Goal: Communication & Community: Answer question/provide support

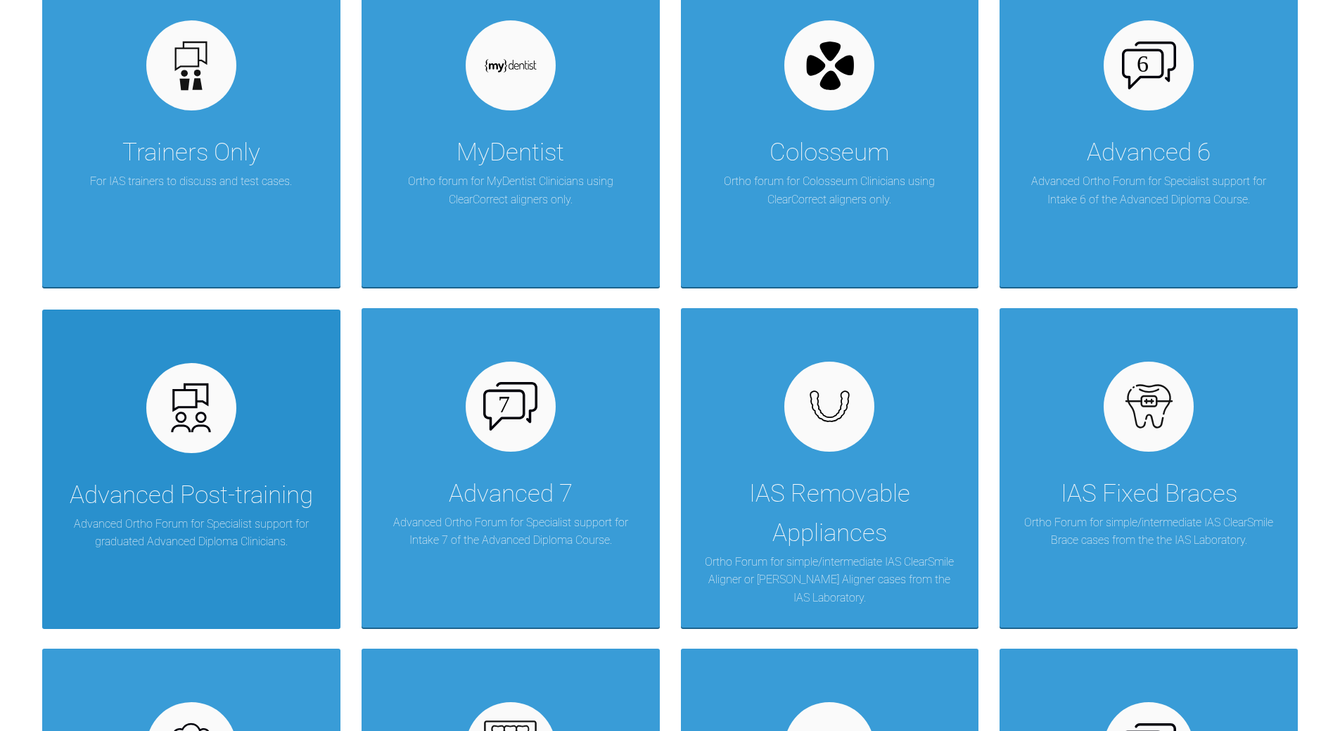
click at [246, 429] on div "Advanced Post-training Advanced Ortho Forum for Specialist support for graduate…" at bounding box center [191, 469] width 298 height 319
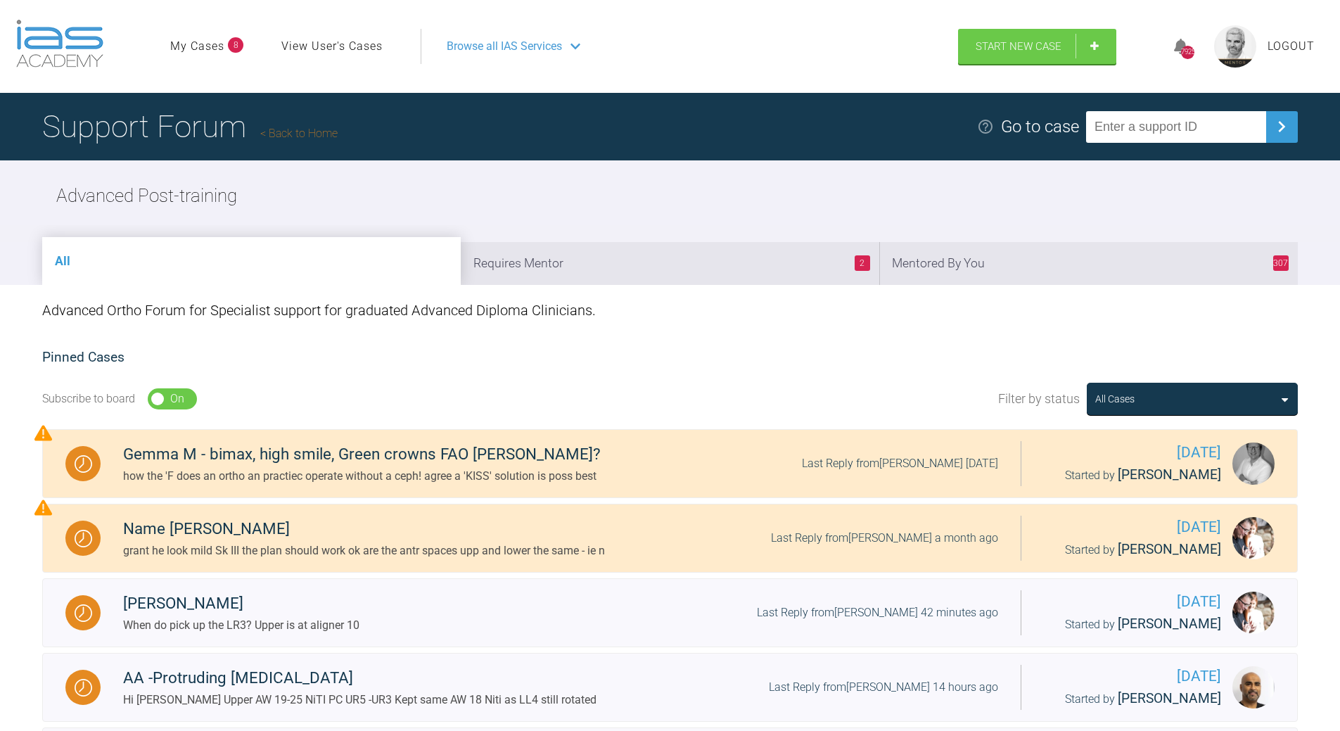
click at [739, 272] on li "2 Requires Mentor" at bounding box center [670, 263] width 419 height 43
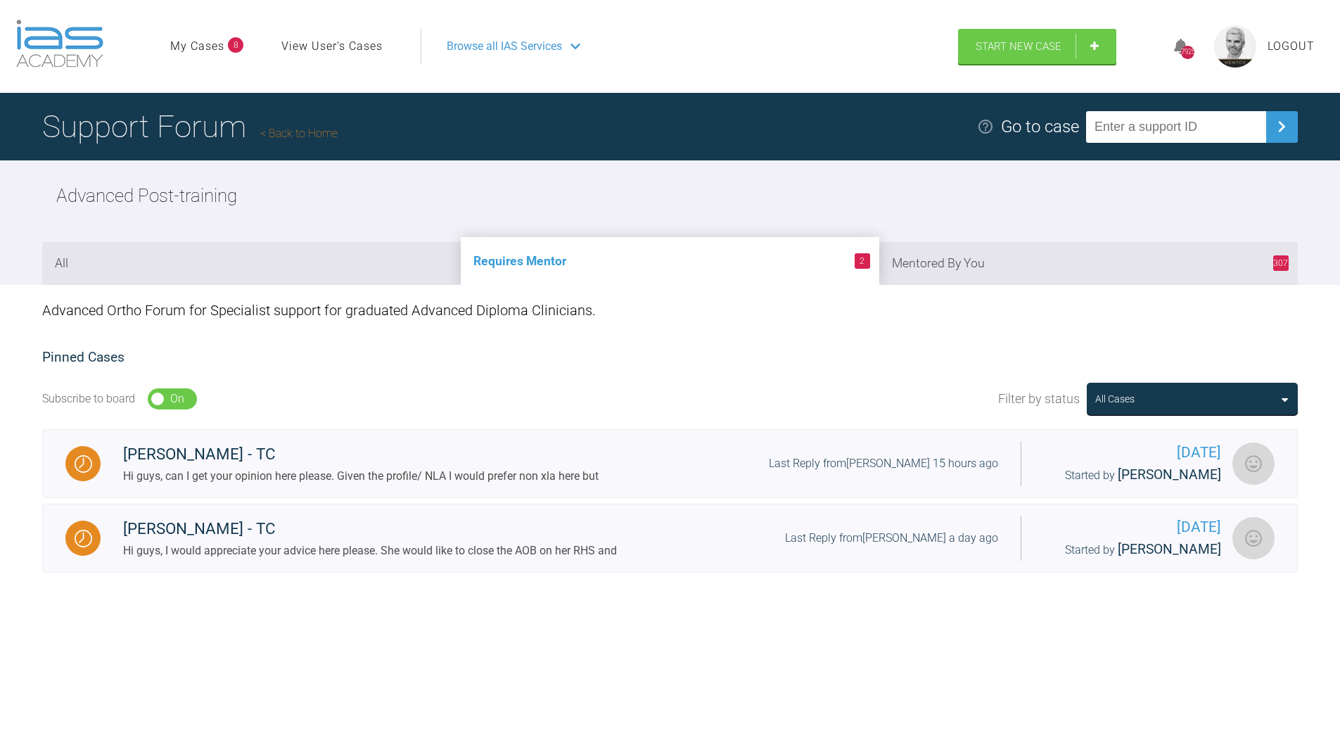
click at [999, 257] on li "307 Mentored By You" at bounding box center [1088, 263] width 419 height 43
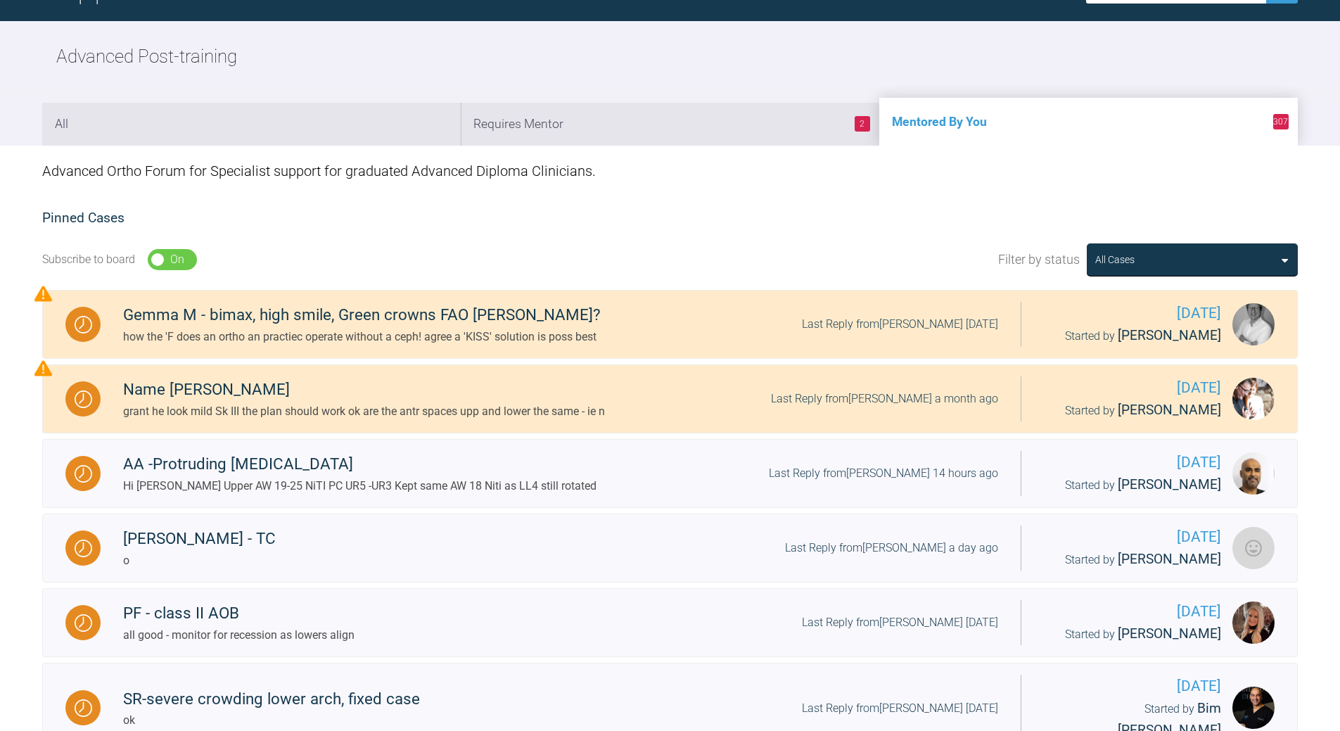
scroll to position [281, 0]
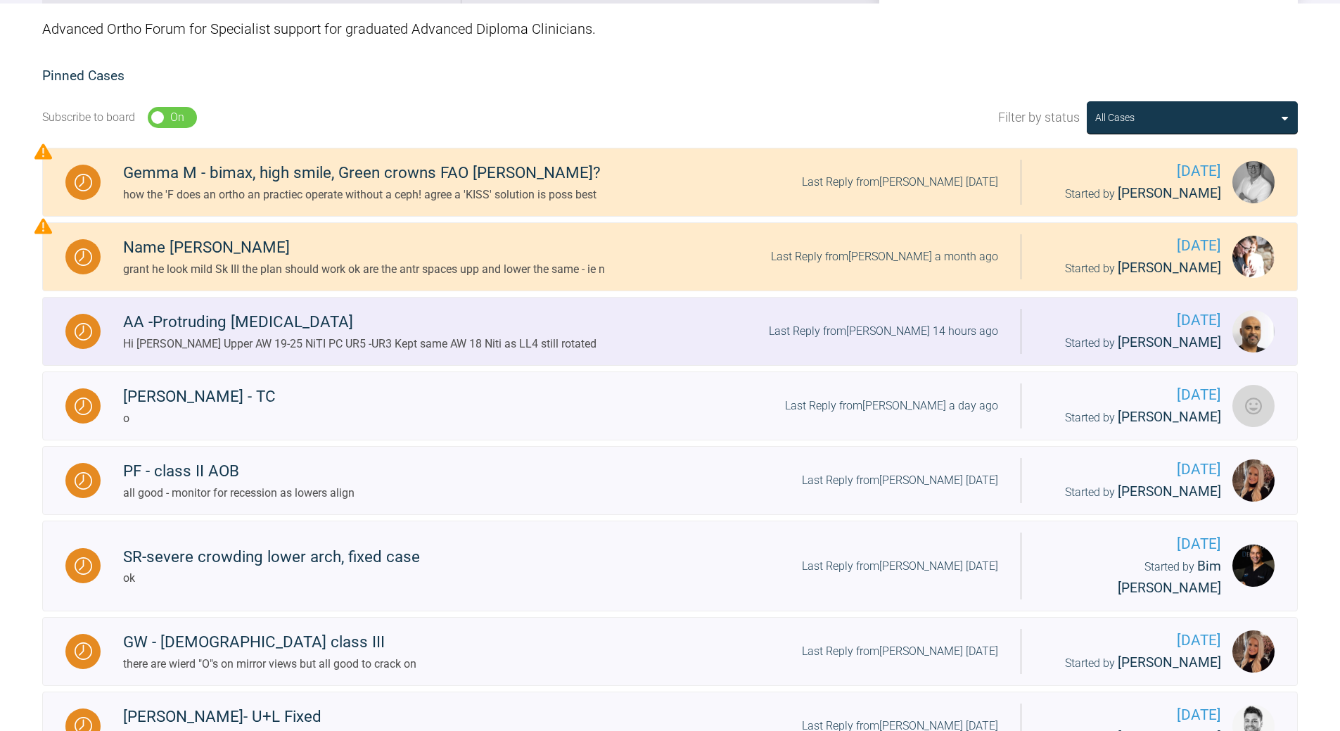
click at [900, 327] on div "Last Reply from farook patel 14 hours ago" at bounding box center [883, 331] width 229 height 18
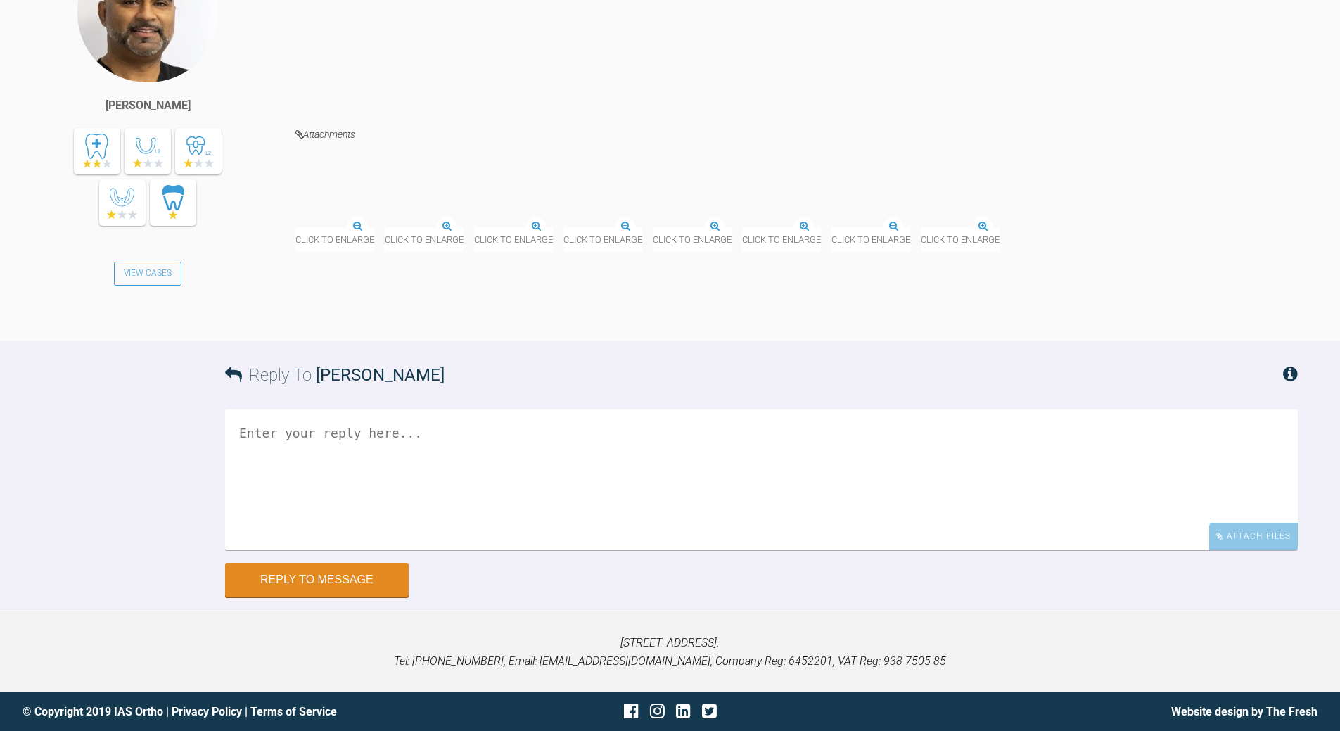
scroll to position [7283, 0]
click at [295, 228] on img at bounding box center [295, 228] width 0 height 0
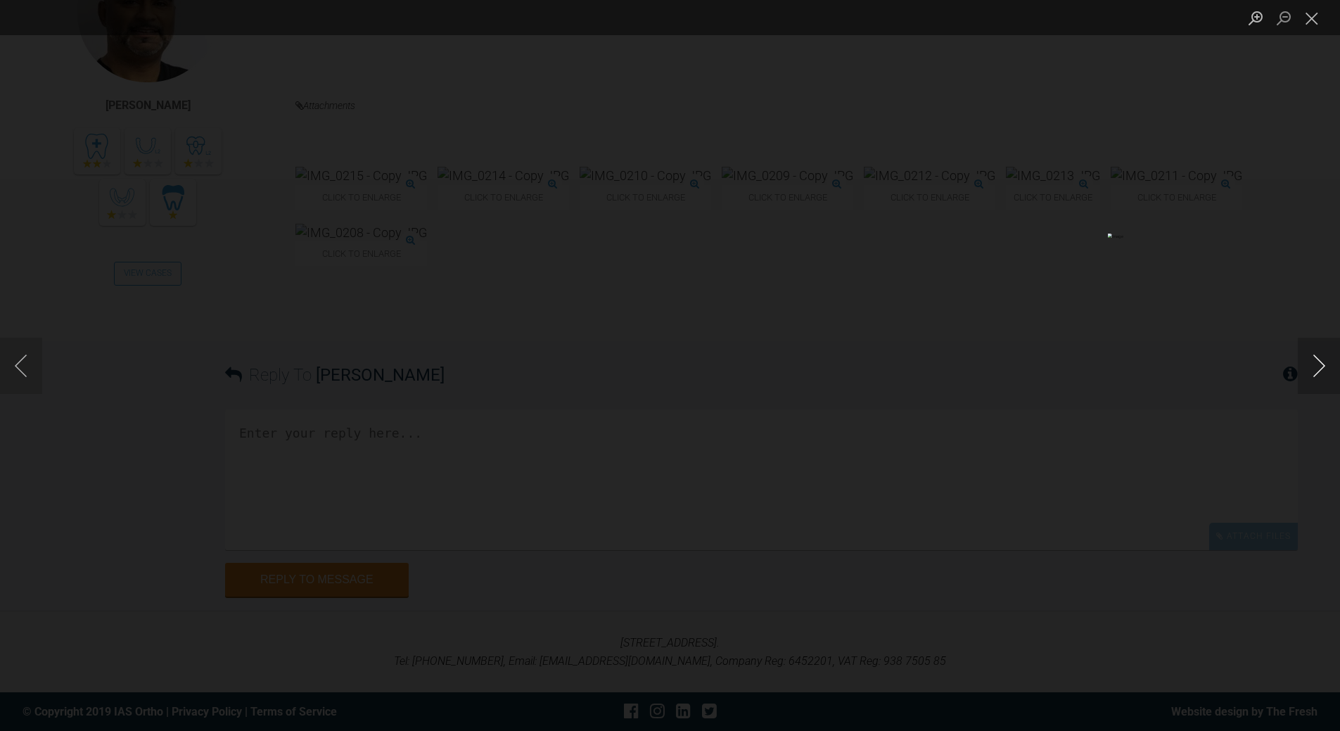
click at [1317, 363] on button "Next image" at bounding box center [1319, 366] width 42 height 56
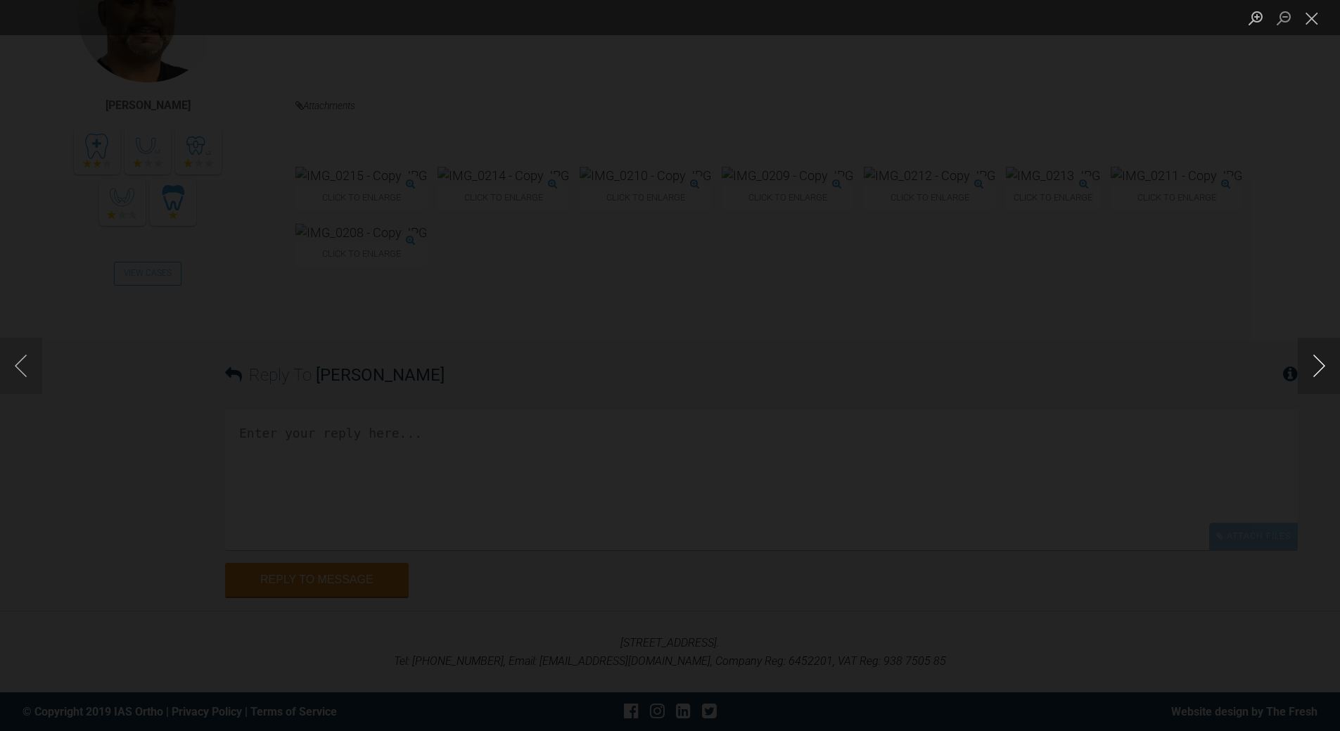
click at [1317, 363] on button "Next image" at bounding box center [1319, 366] width 42 height 56
click at [1305, 360] on button "Next image" at bounding box center [1319, 366] width 42 height 56
click at [1305, 359] on button "Next image" at bounding box center [1319, 366] width 42 height 56
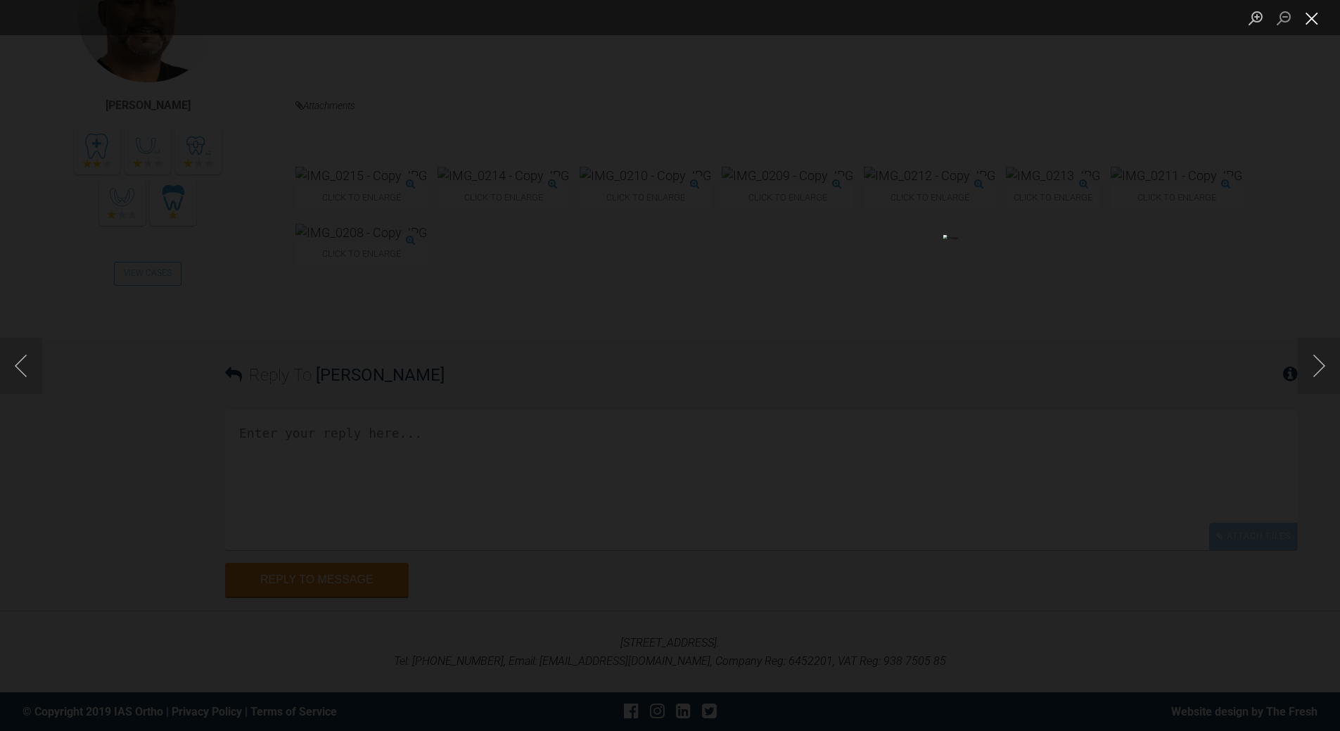
click at [1303, 14] on button "Close lightbox" at bounding box center [1312, 18] width 28 height 25
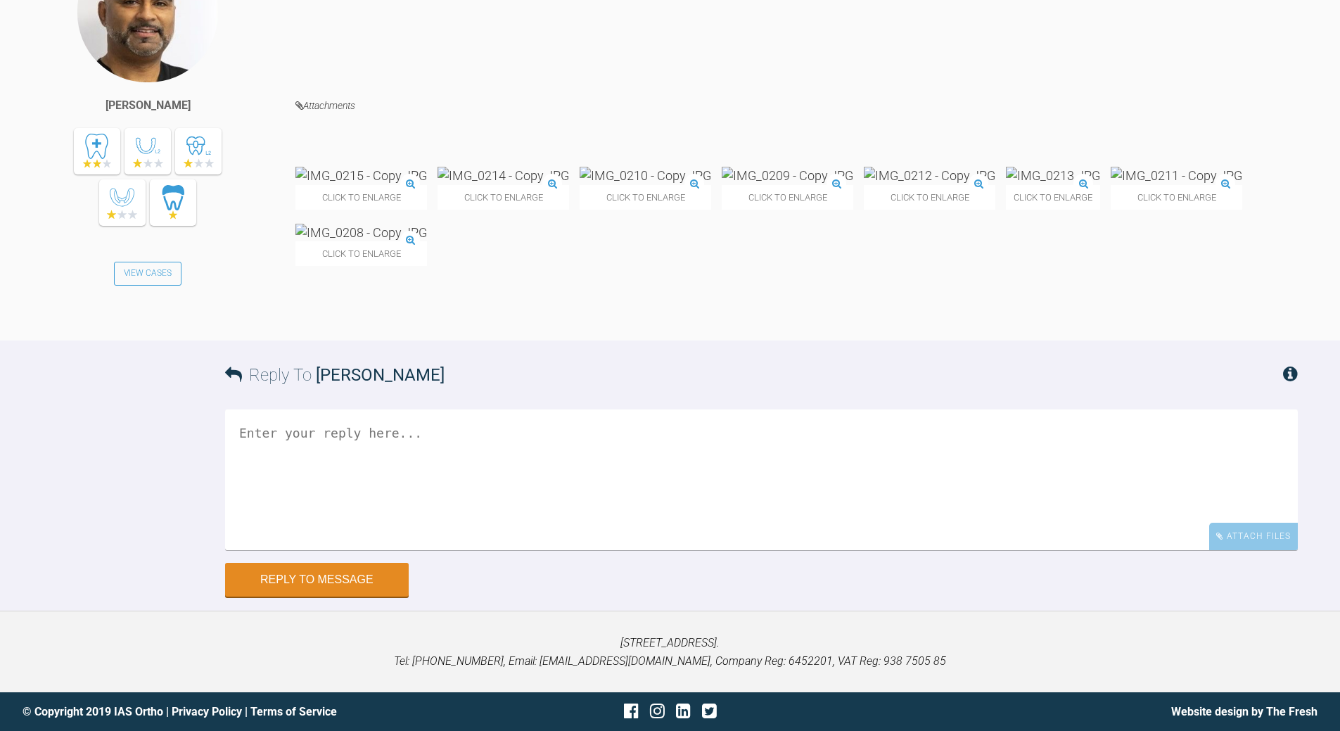
click at [452, 550] on textarea at bounding box center [761, 479] width 1073 height 141
click at [428, 550] on textarea "20x20 or even 19x25 once UR3 s Cl I lace it backa nd PC to retarct UR for c/lin…" at bounding box center [761, 479] width 1073 height 141
drag, startPoint x: 582, startPoint y: 677, endPoint x: 594, endPoint y: 666, distance: 15.9
click at [582, 550] on textarea "20x20 or even 19x25 once UR3 s Cl I lace it backa nd PC to retarct UR for c/lin…" at bounding box center [761, 479] width 1073 height 141
click at [325, 550] on textarea "20x20 or even 19x25 once UR3 s Cl I lace it backa nd PC to retarct UR for c/lin…" at bounding box center [761, 479] width 1073 height 141
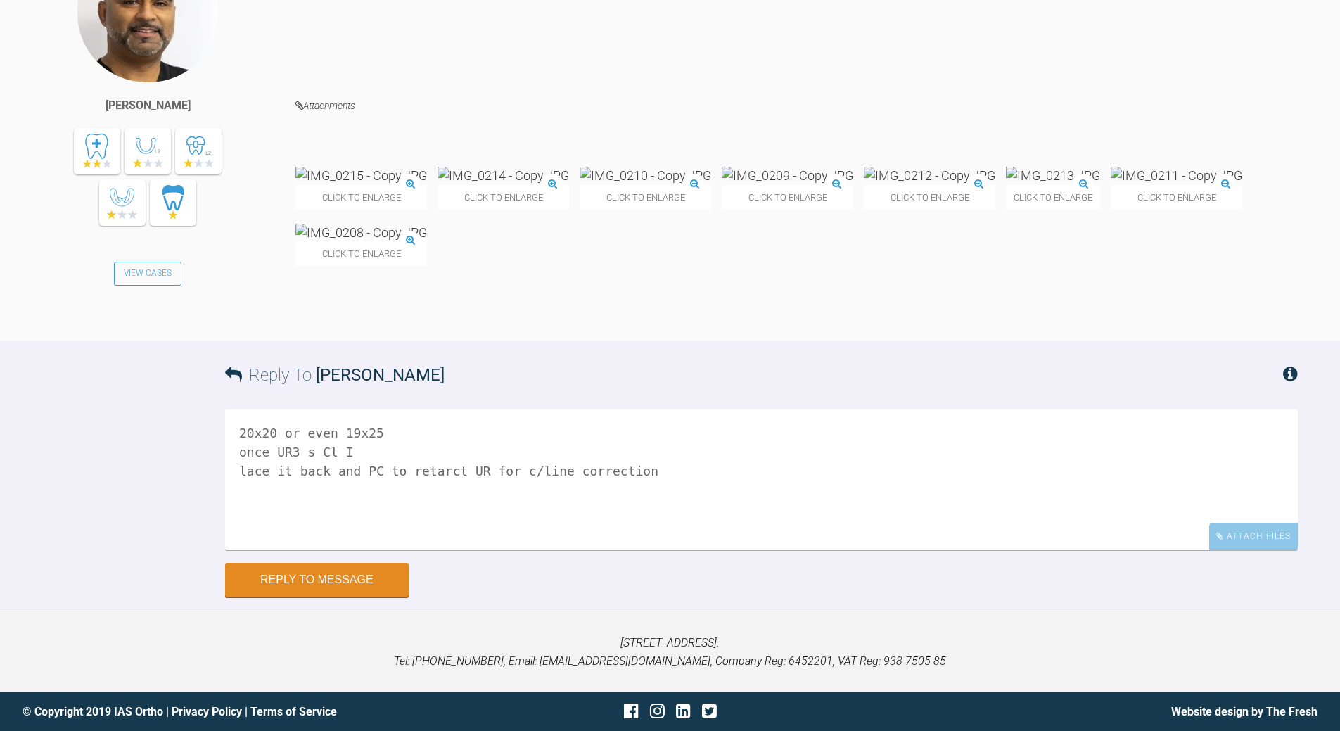
scroll to position [7492, 0]
type textarea "20x20 or even 19x25 once UR3 s Cl I lace it back and PC to retarct UR for c/lin…"
click at [296, 584] on button "Reply to Message" at bounding box center [317, 581] width 184 height 34
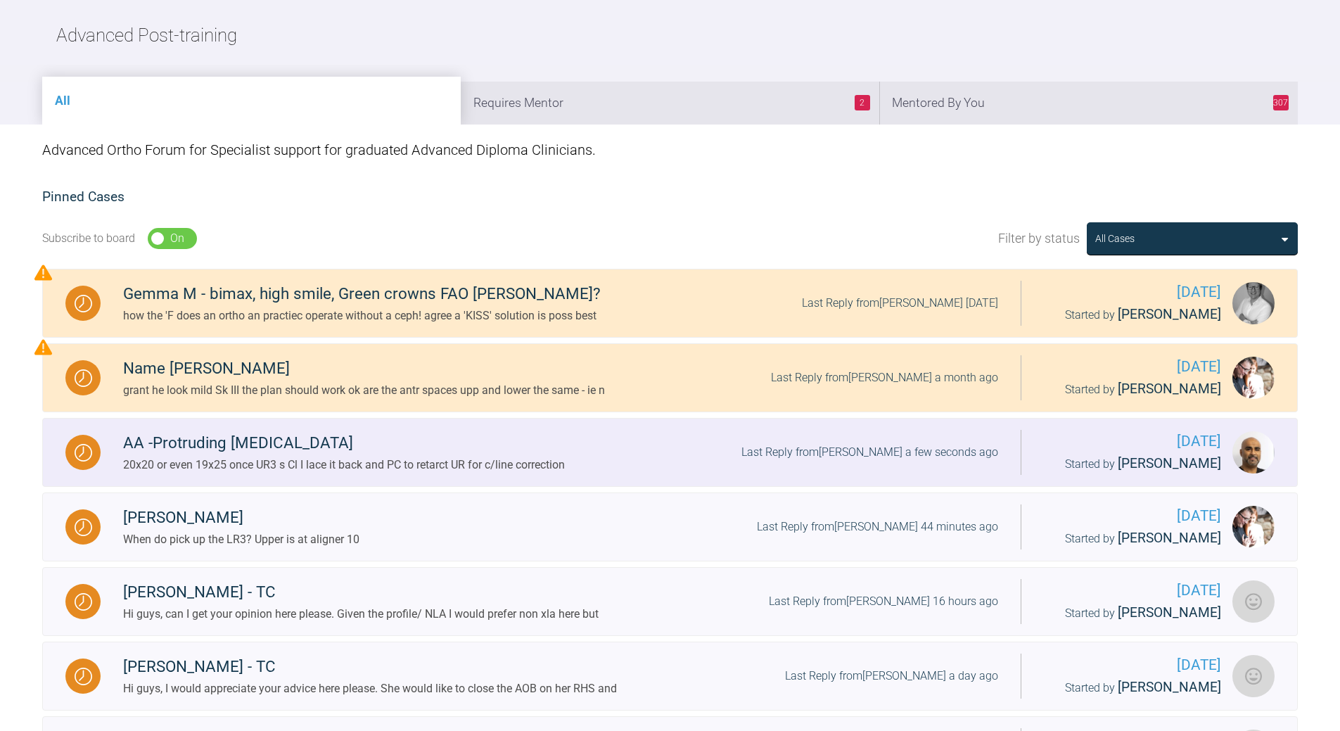
scroll to position [109, 0]
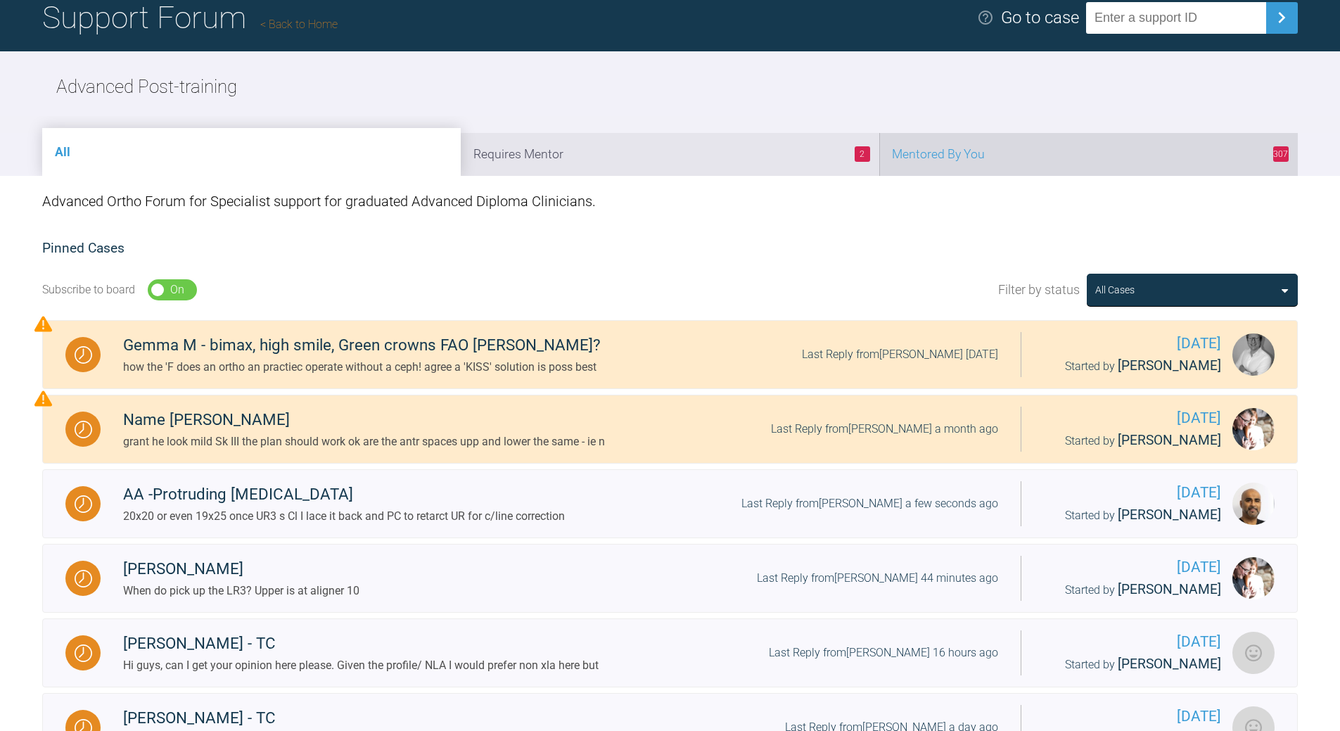
click at [1101, 151] on li "307 Mentored By You" at bounding box center [1088, 154] width 419 height 43
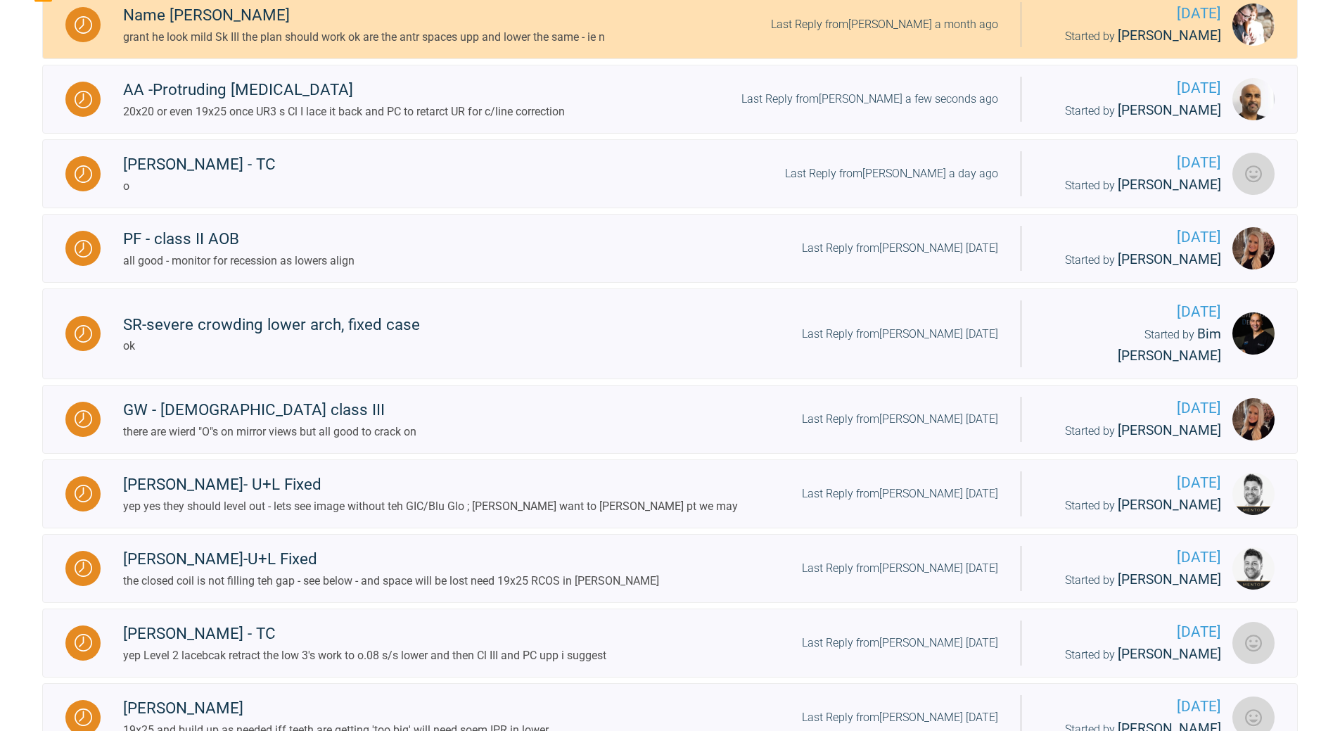
scroll to position [250, 0]
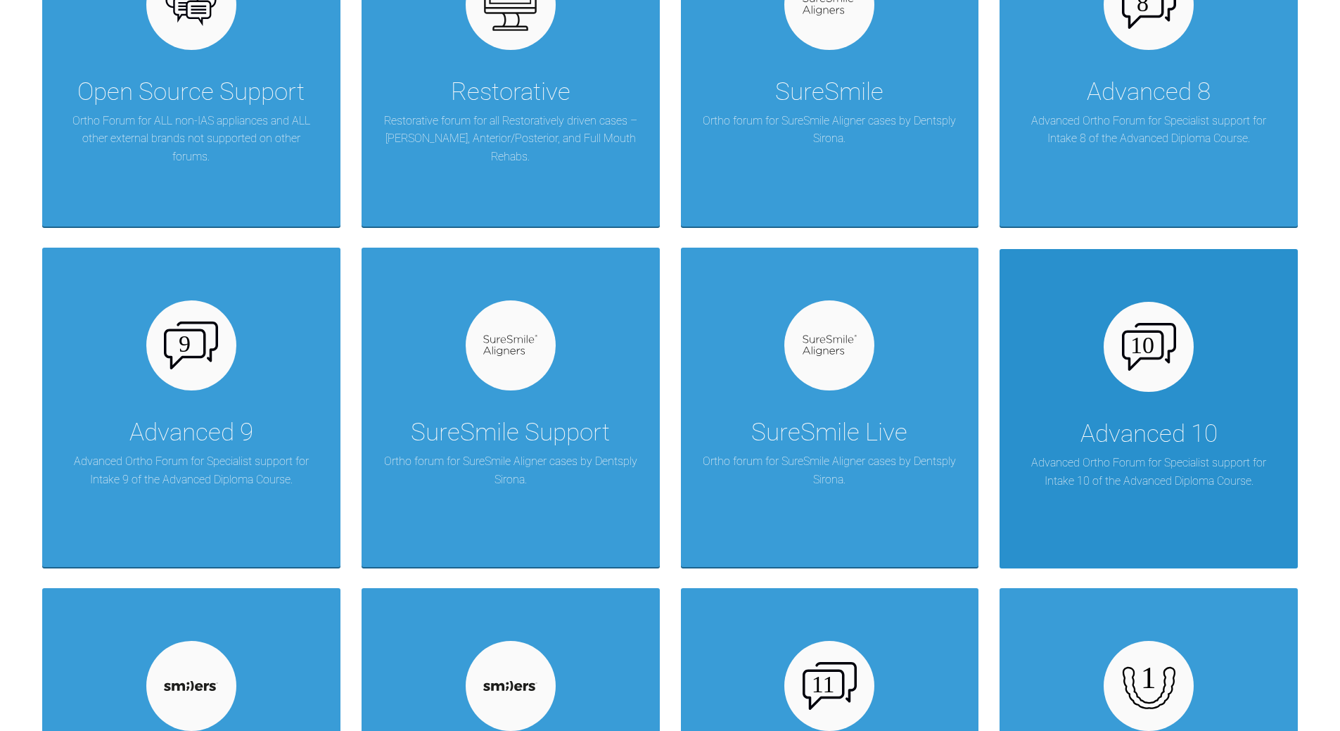
click at [1112, 406] on div "Advanced 10 Advanced Ortho Forum for Specialist support for Intake 10 of the Ad…" at bounding box center [1149, 408] width 298 height 319
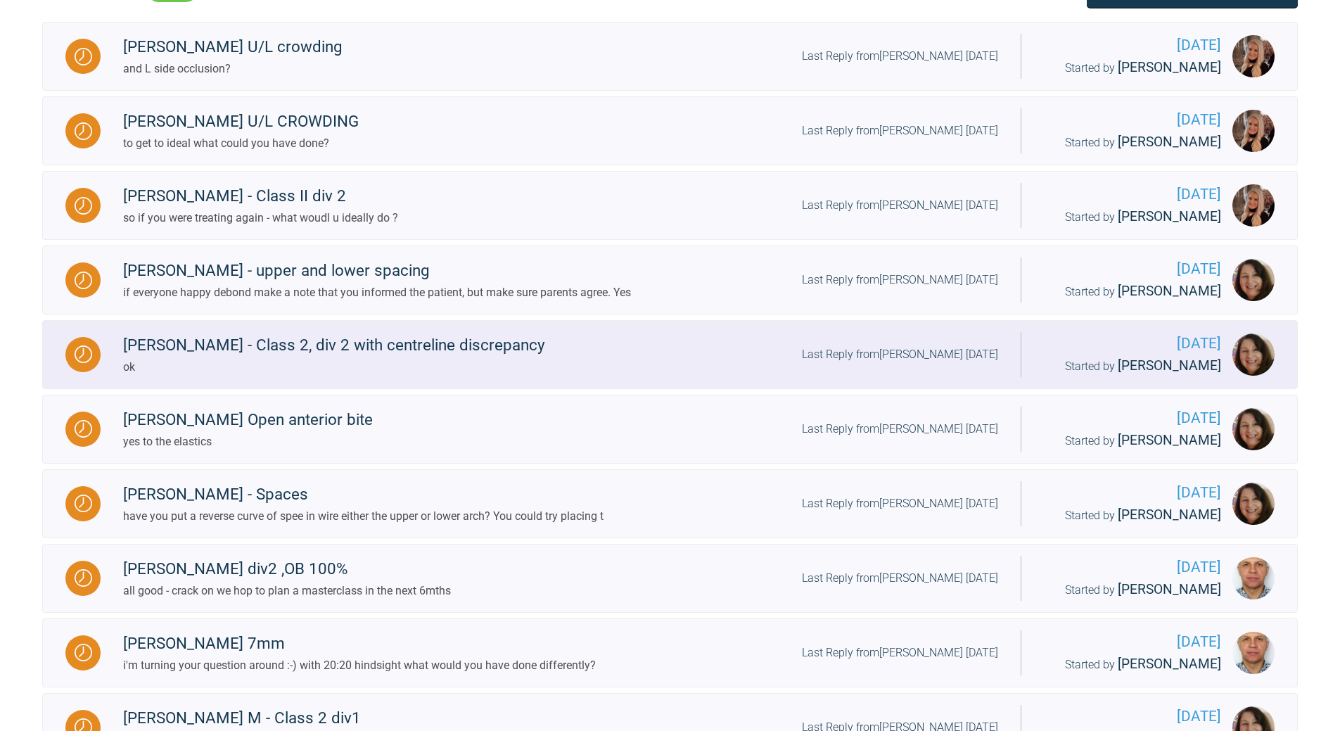
scroll to position [320, 0]
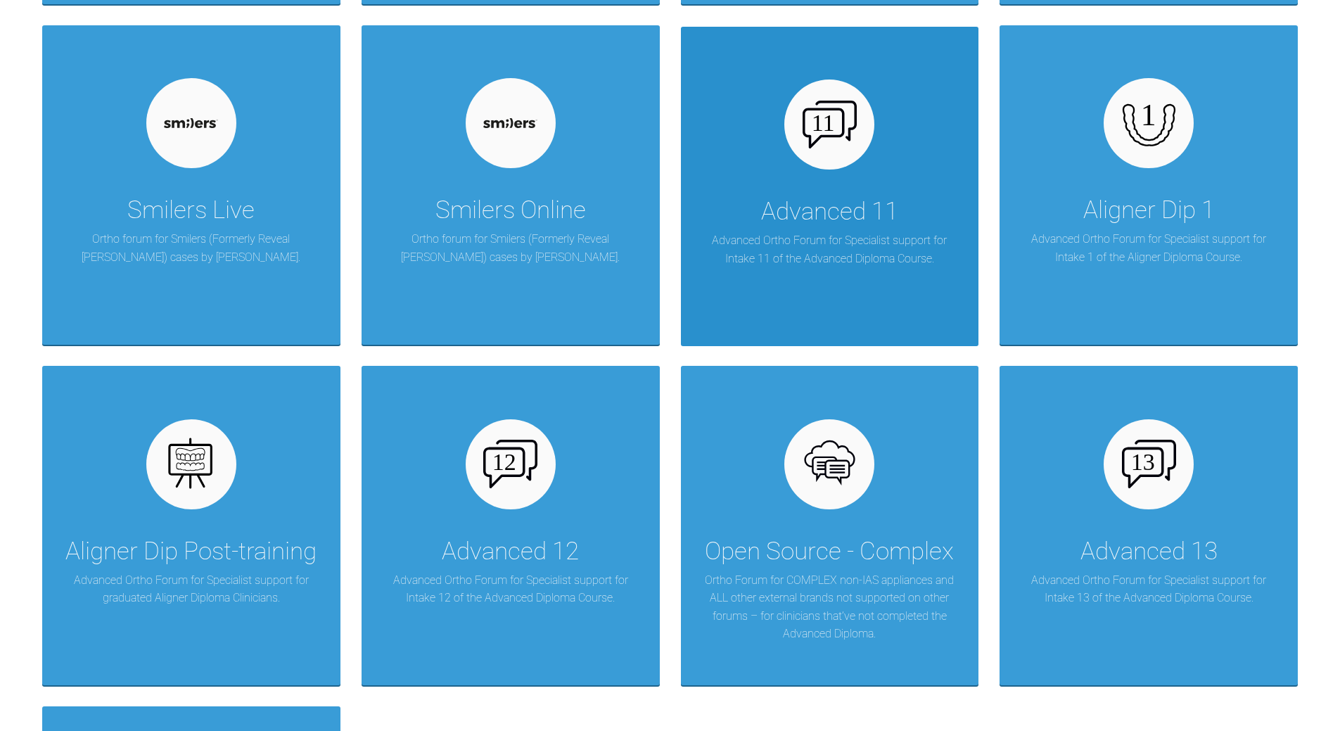
click at [804, 224] on div "Advanced 11" at bounding box center [829, 211] width 137 height 39
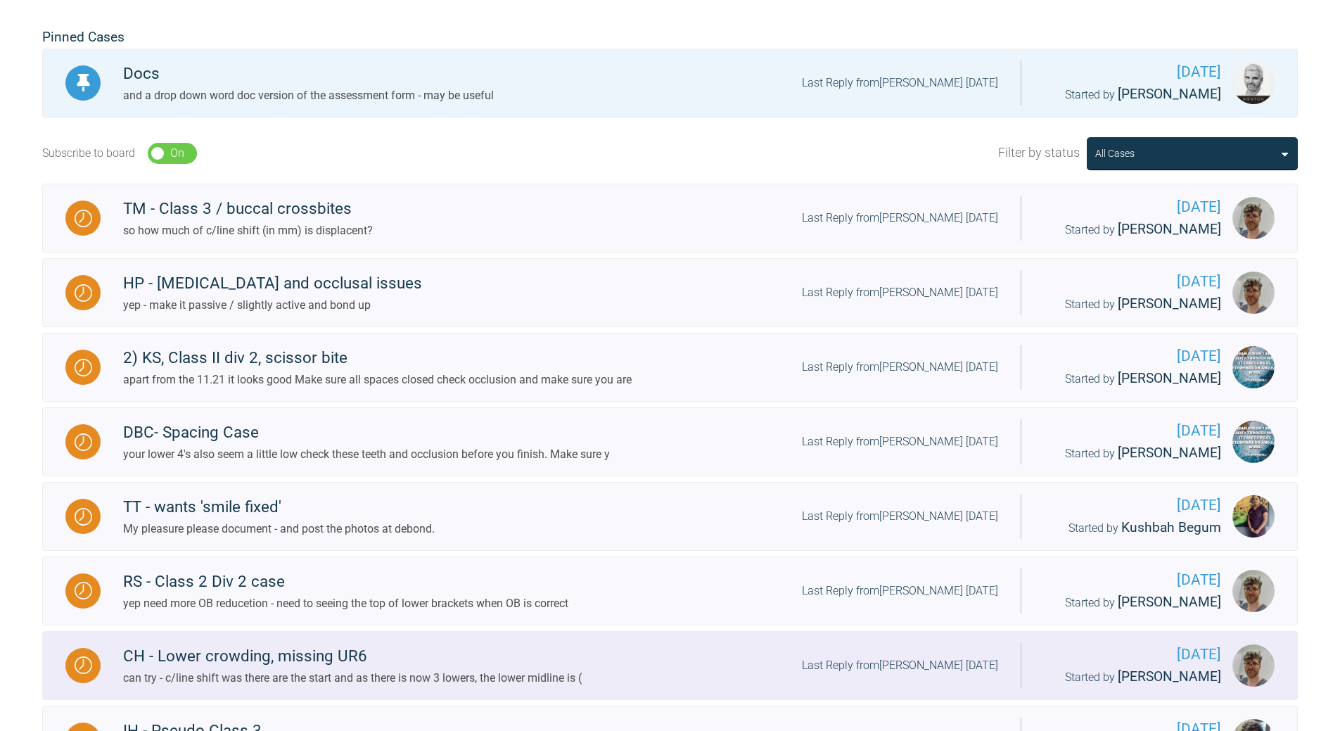
scroll to position [89, 0]
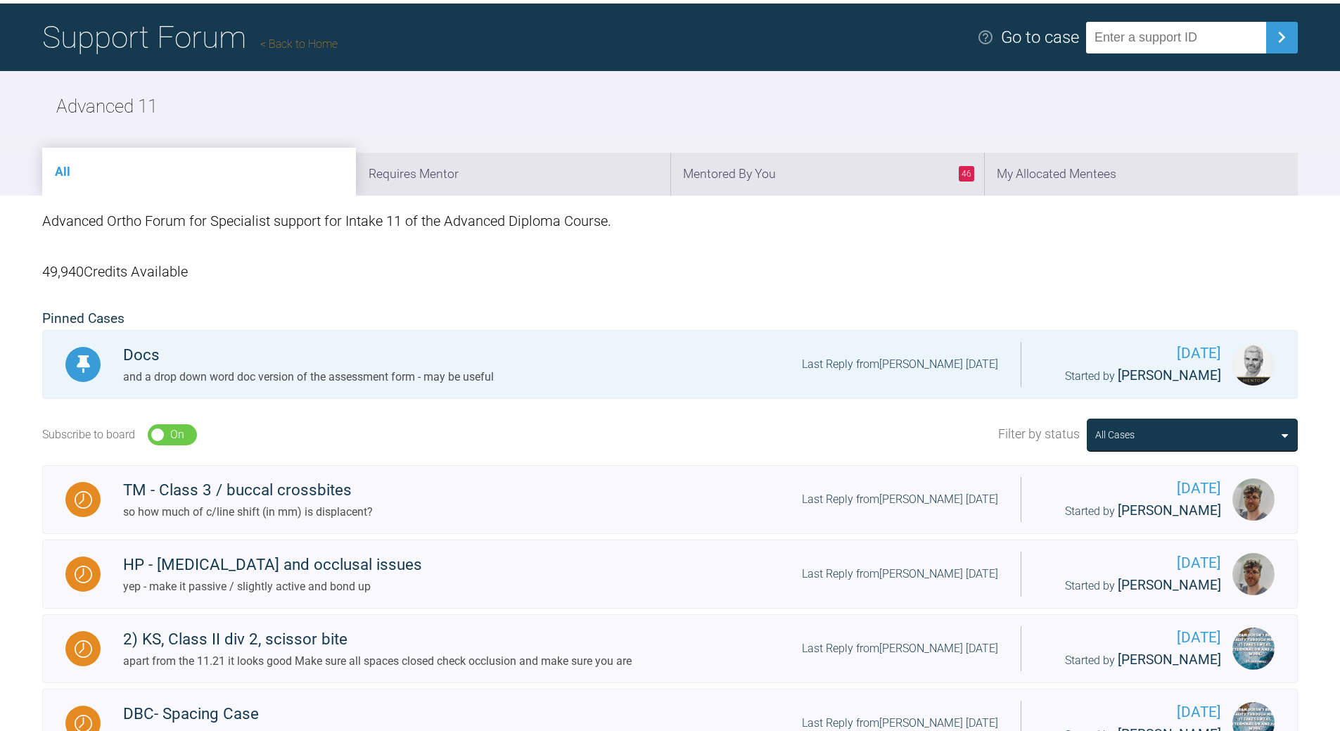
scroll to position [146, 0]
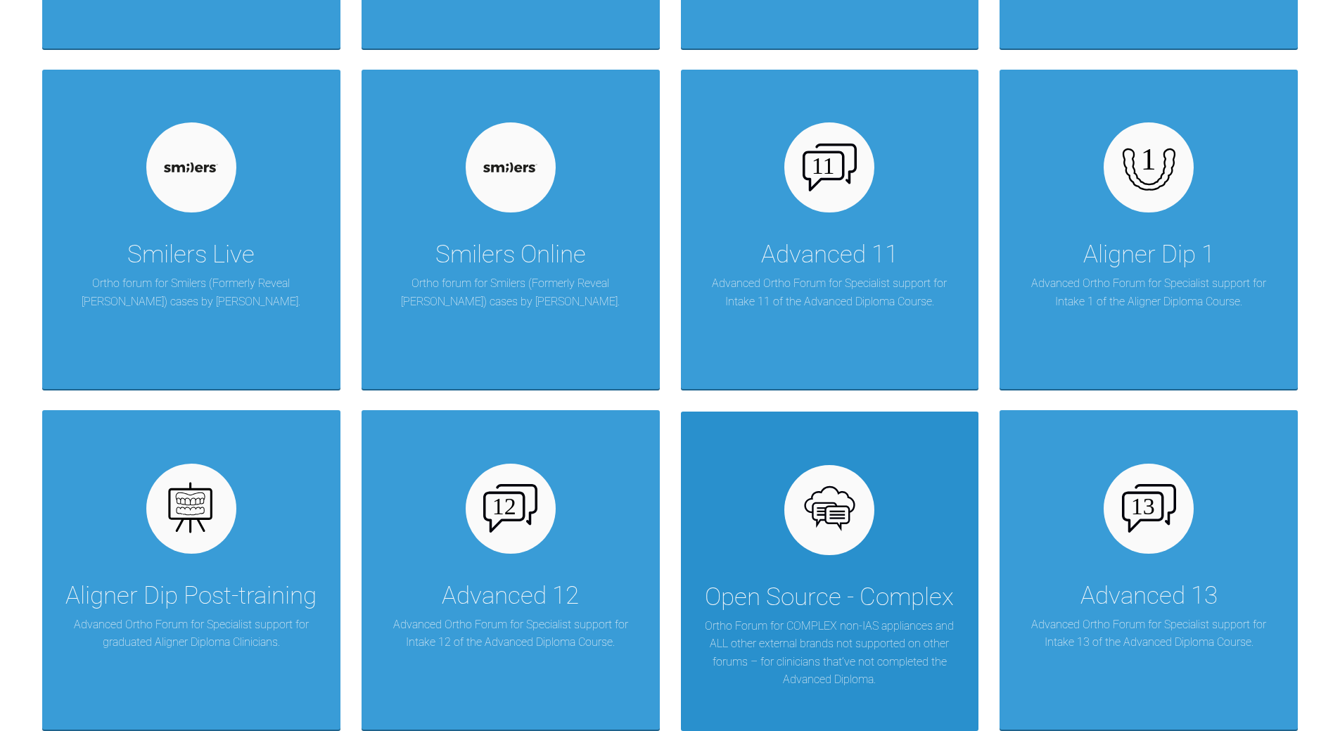
scroll to position [1764, 0]
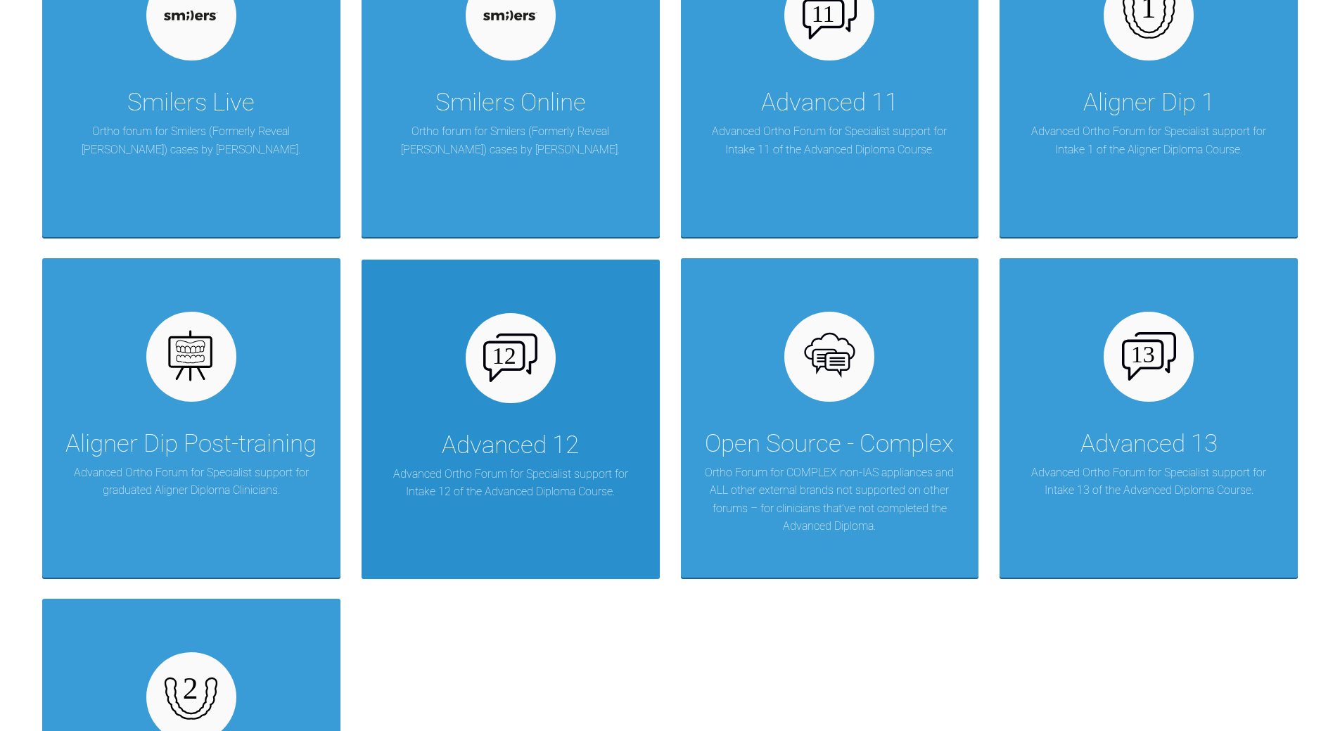
click at [480, 371] on div at bounding box center [511, 358] width 90 height 90
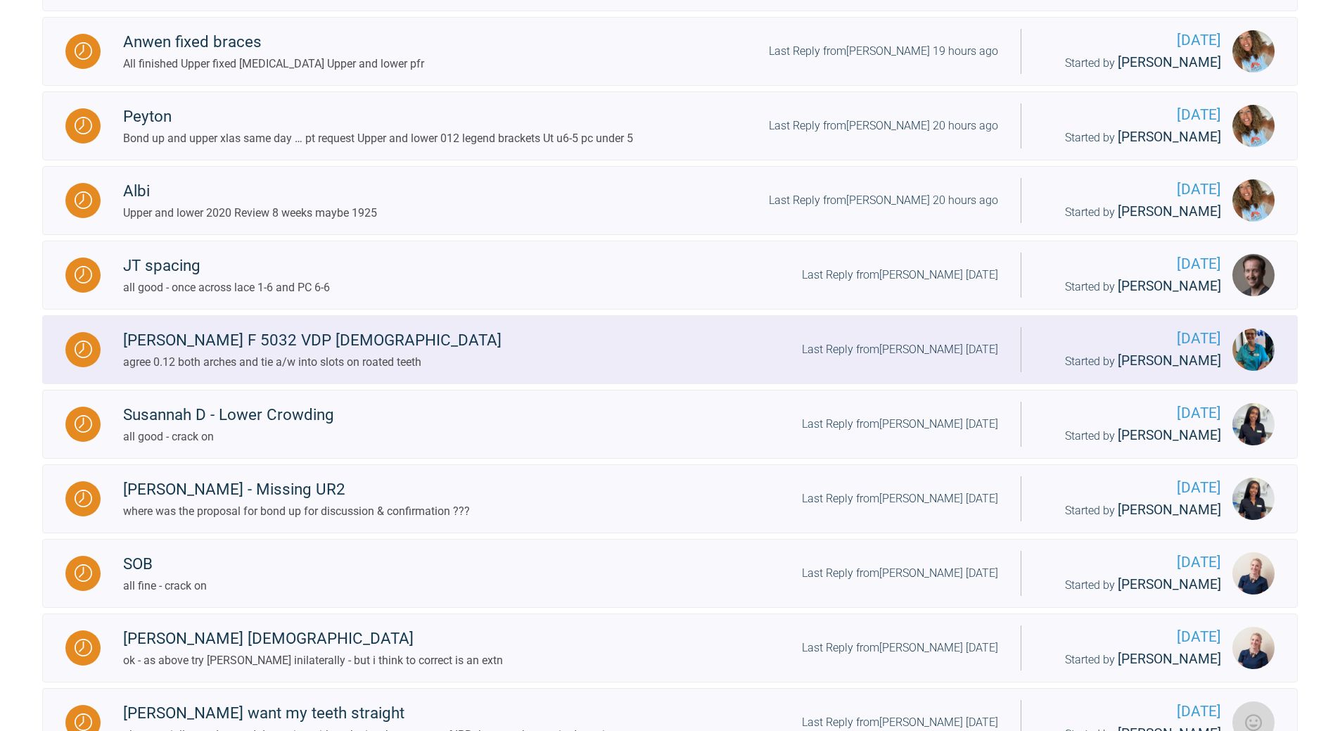
scroll to position [1155, 0]
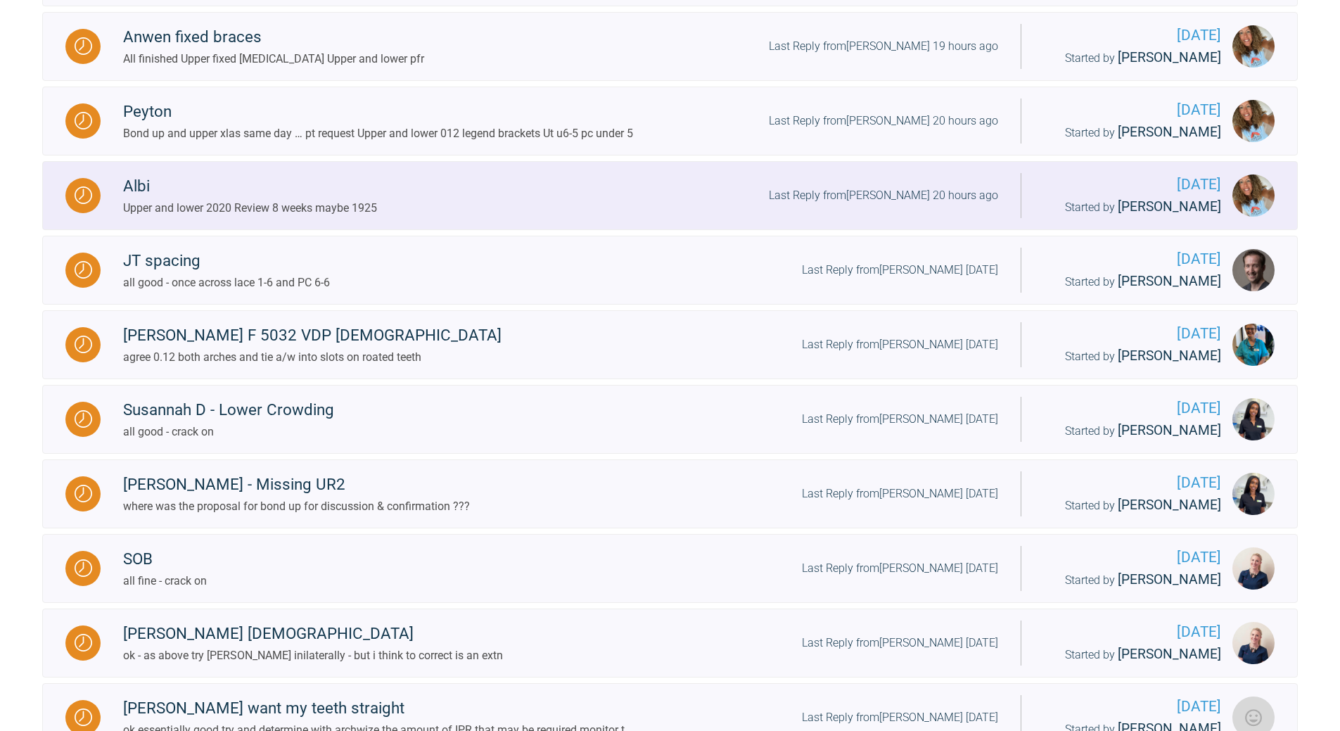
click at [927, 205] on div "Last Reply from [PERSON_NAME] 20 hours ago" at bounding box center [883, 195] width 229 height 18
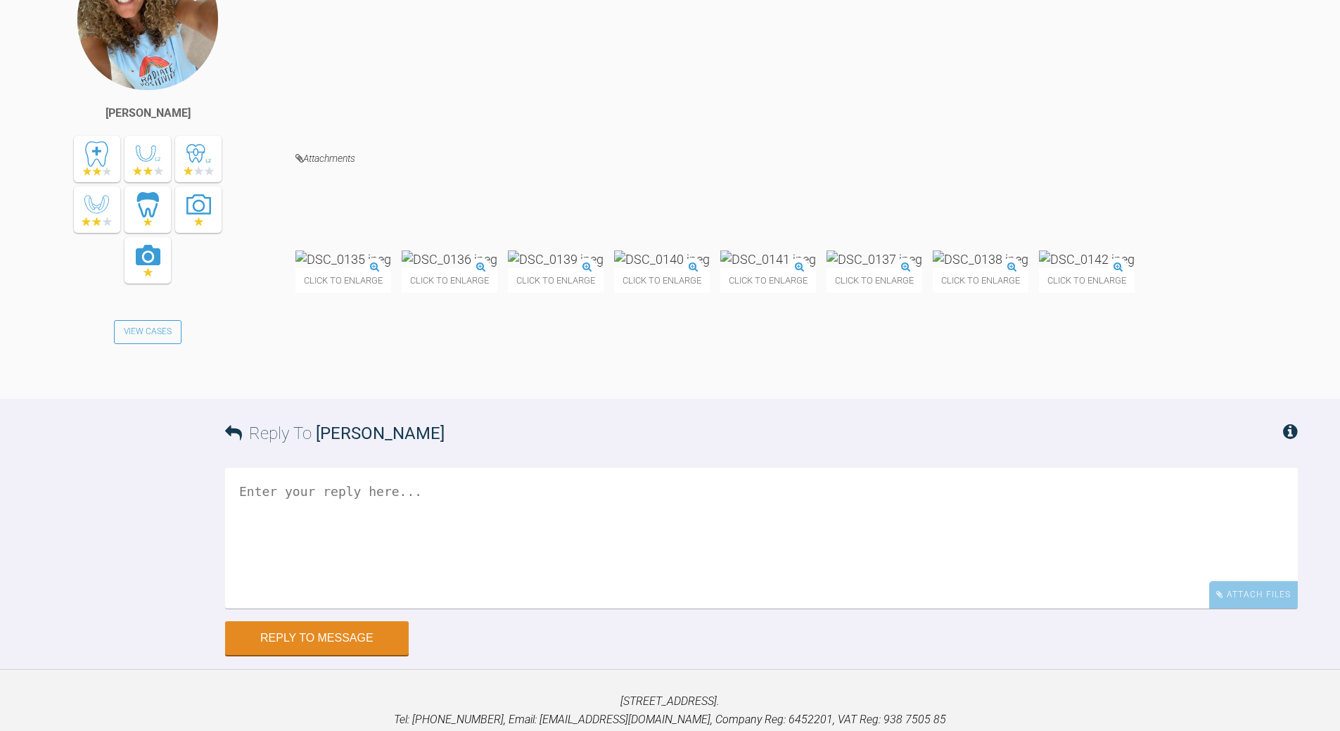
scroll to position [4208, 0]
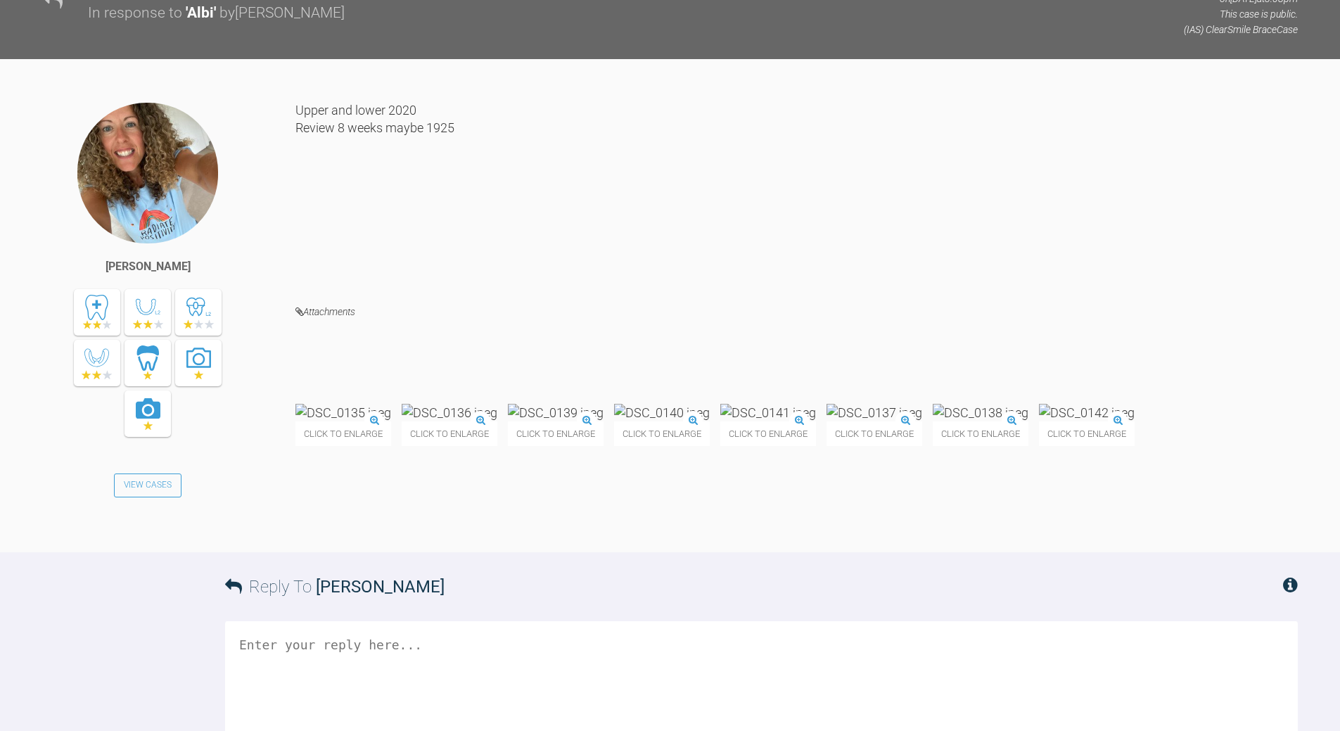
click at [710, 404] on img at bounding box center [662, 413] width 96 height 18
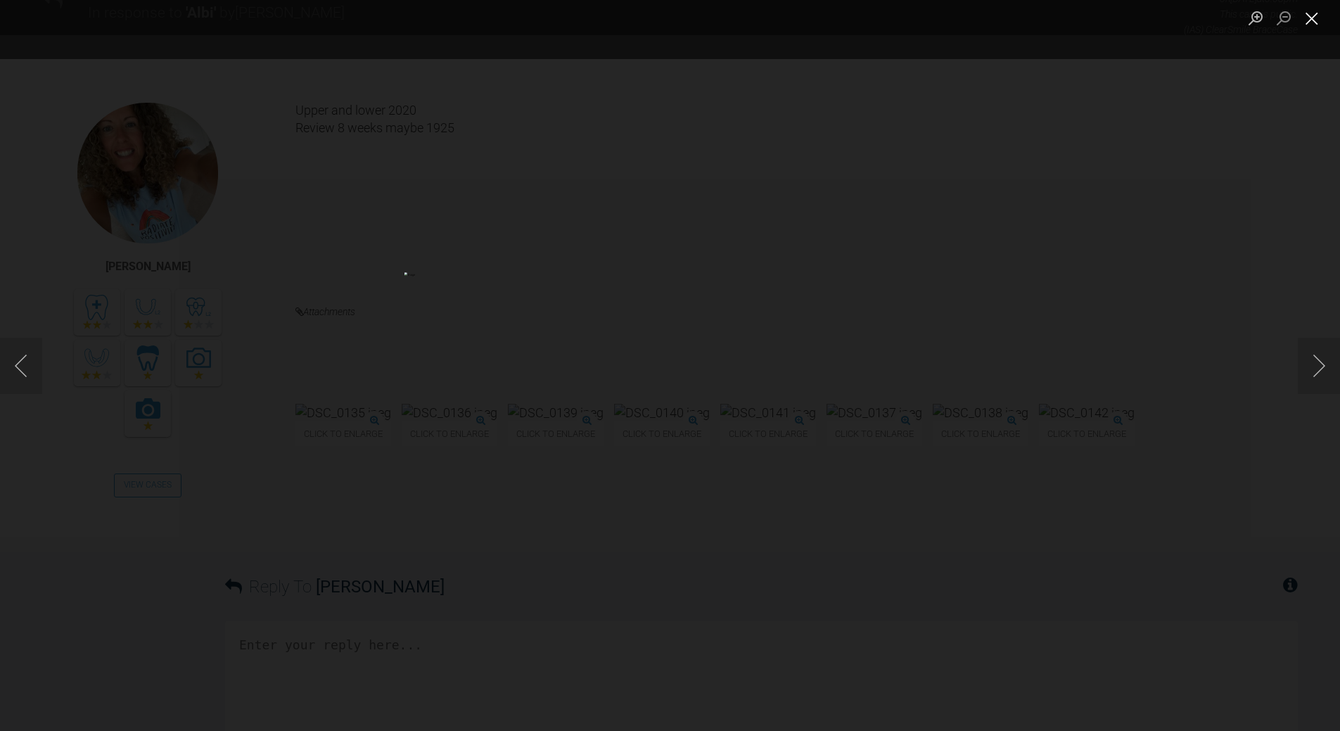
click at [1311, 13] on button "Close lightbox" at bounding box center [1312, 18] width 28 height 25
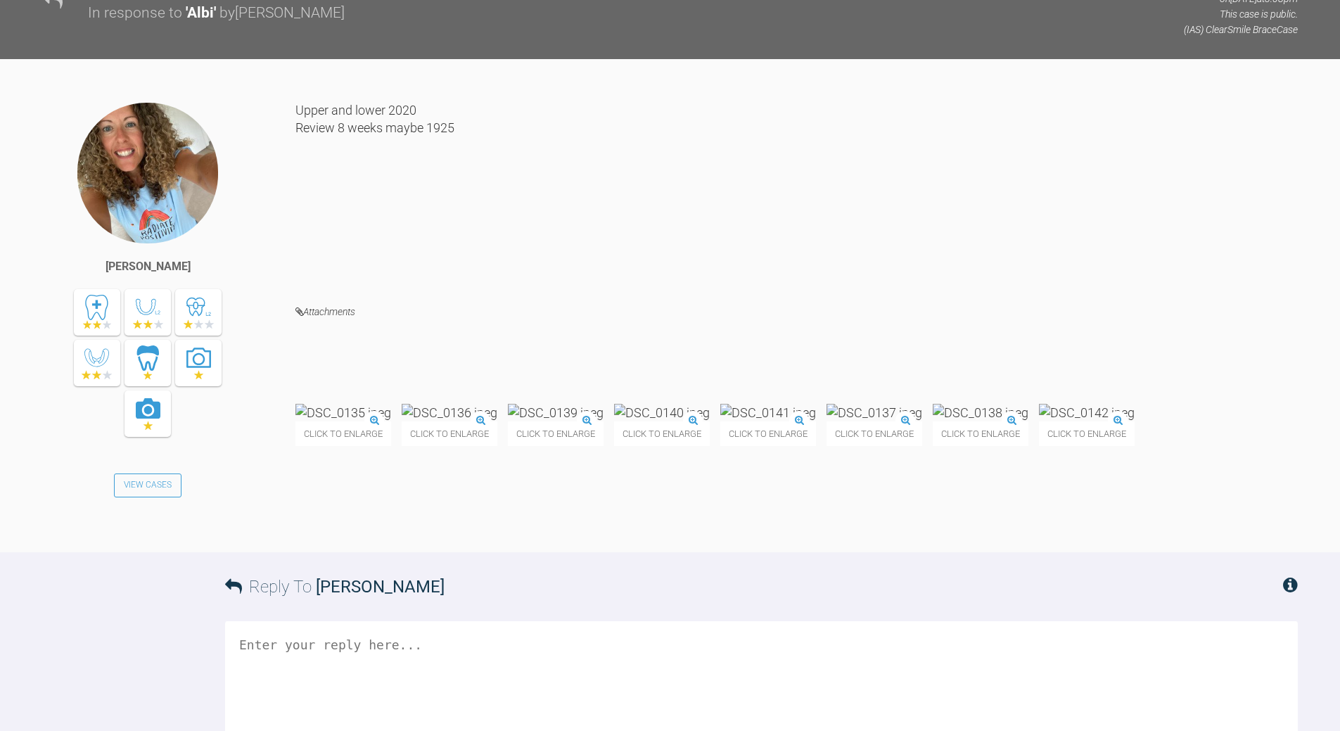
click at [434, 642] on textarea at bounding box center [761, 691] width 1073 height 141
click at [236, 645] on textarea "PC to close spaces and might need [PERSON_NAME] on left (rev once spaces closed)" at bounding box center [761, 691] width 1073 height 141
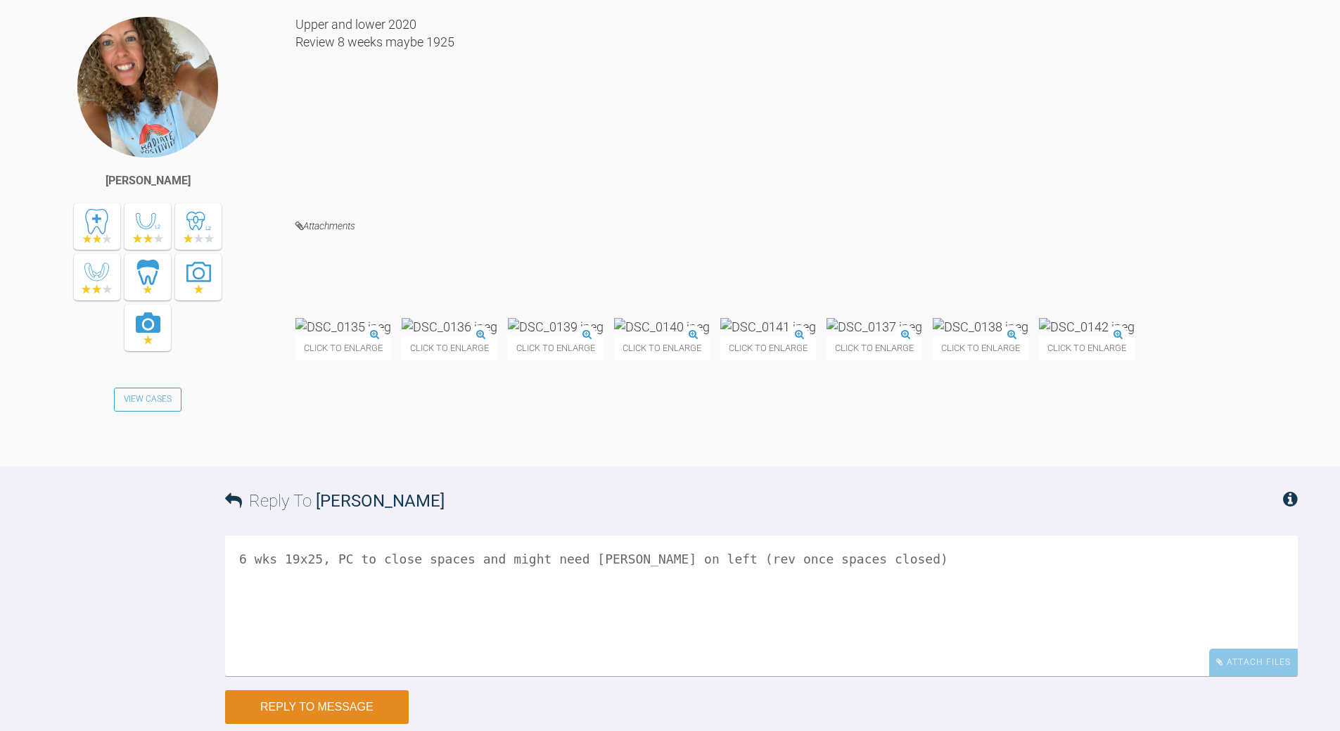
scroll to position [4419, 0]
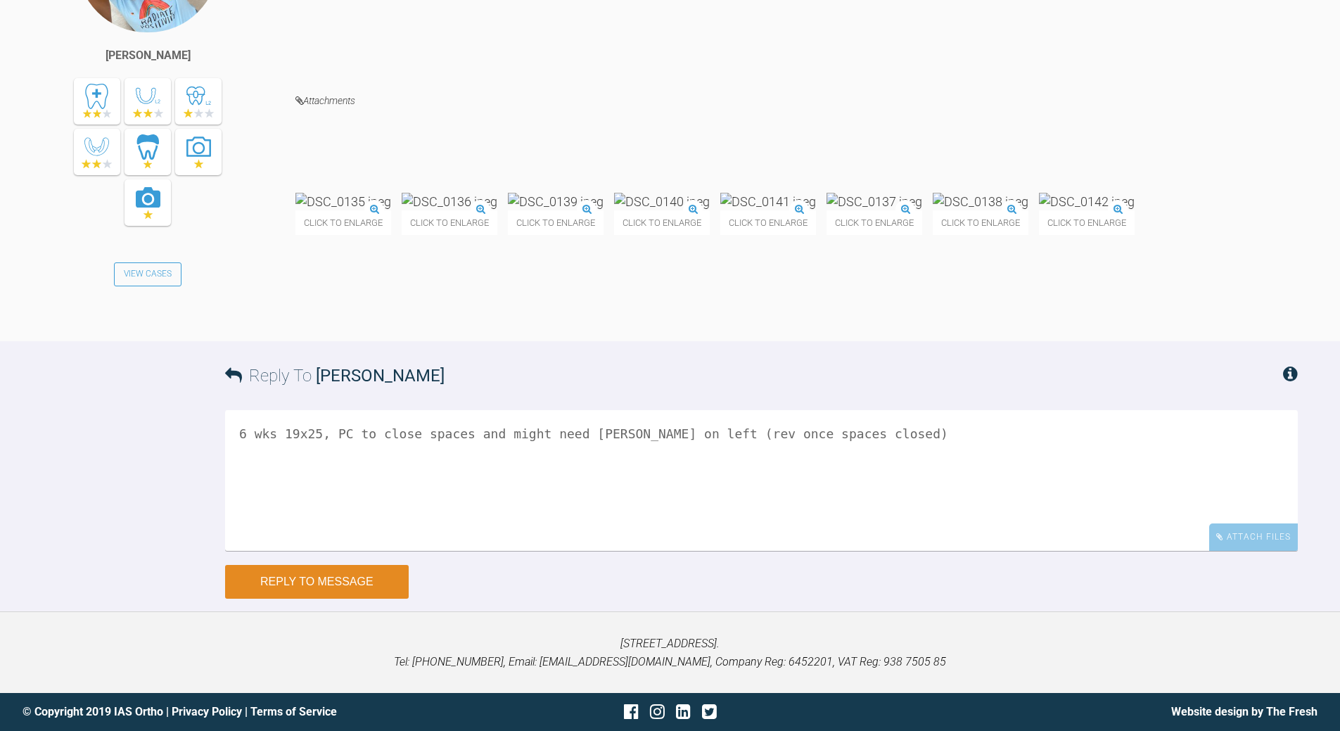
type textarea "6 wks 19x25, PC to close spaces and might need [PERSON_NAME] on left (rev once …"
click at [331, 592] on button "Reply to Message" at bounding box center [317, 582] width 184 height 34
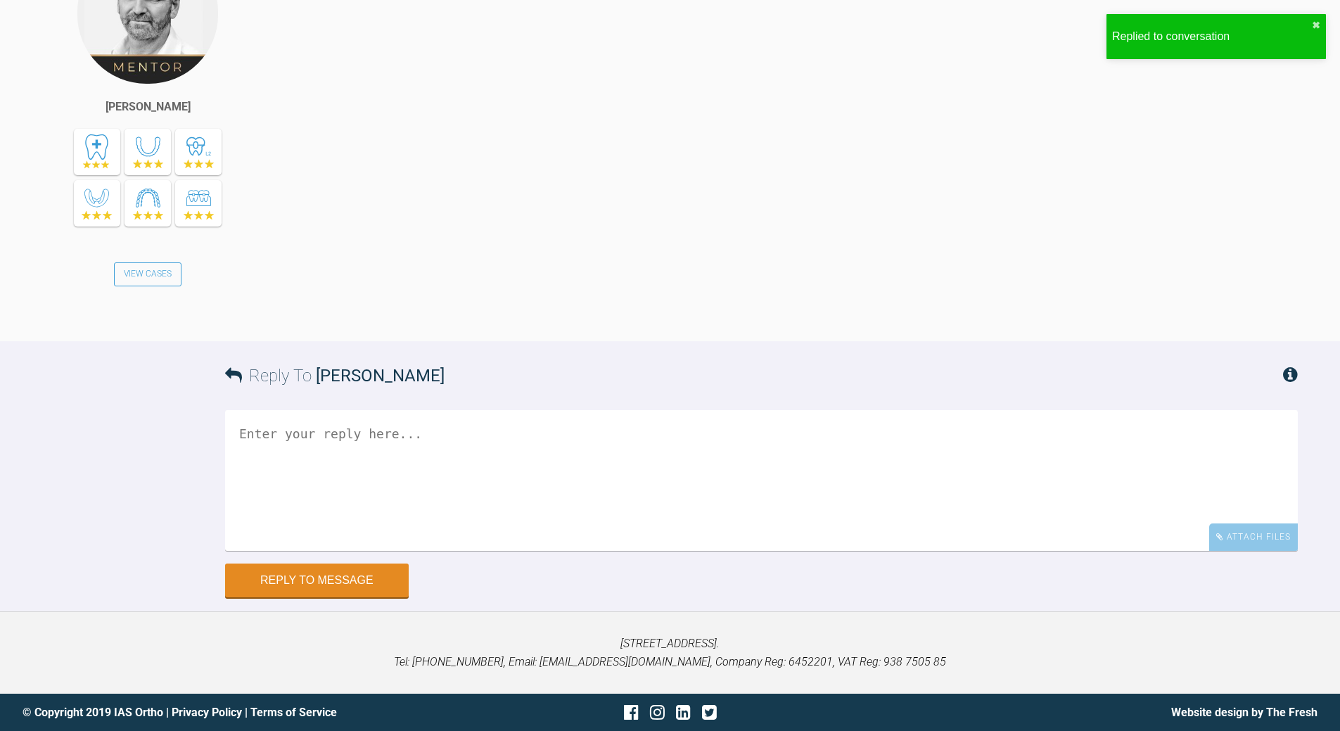
scroll to position [4953, 0]
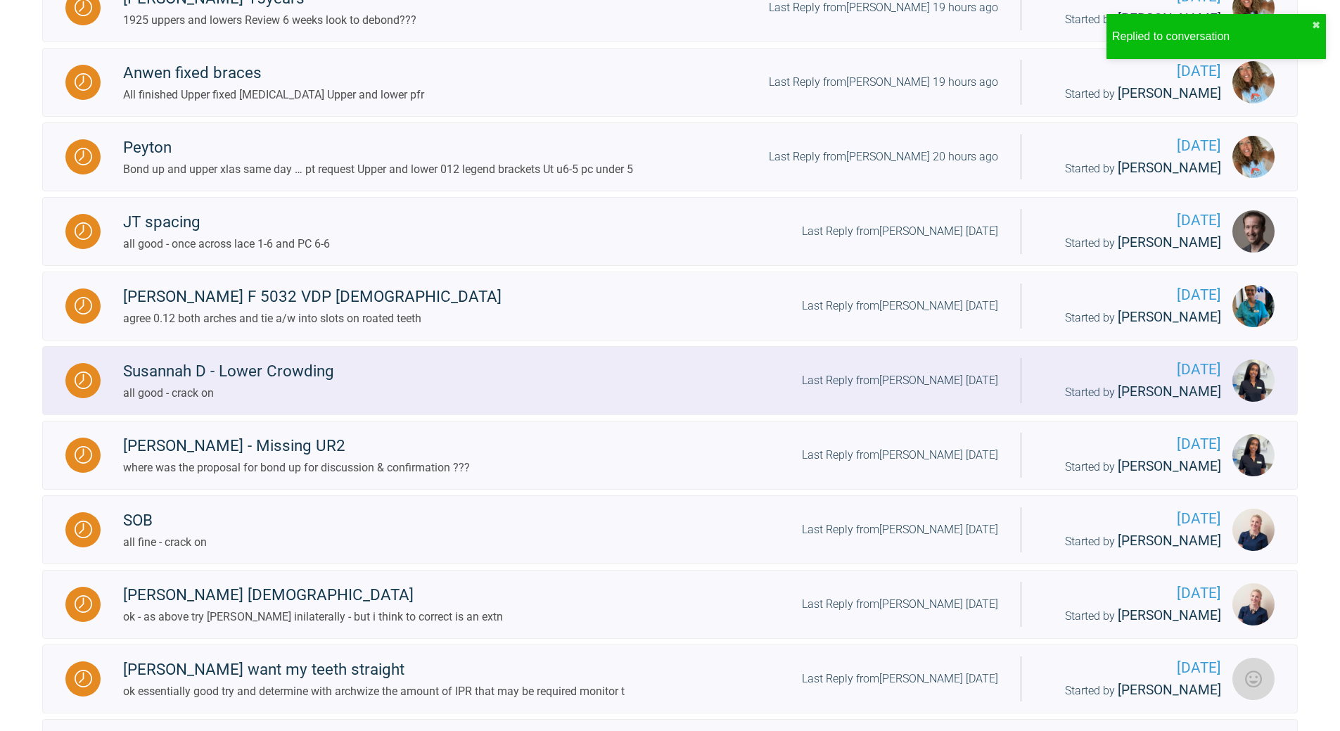
scroll to position [1014, 0]
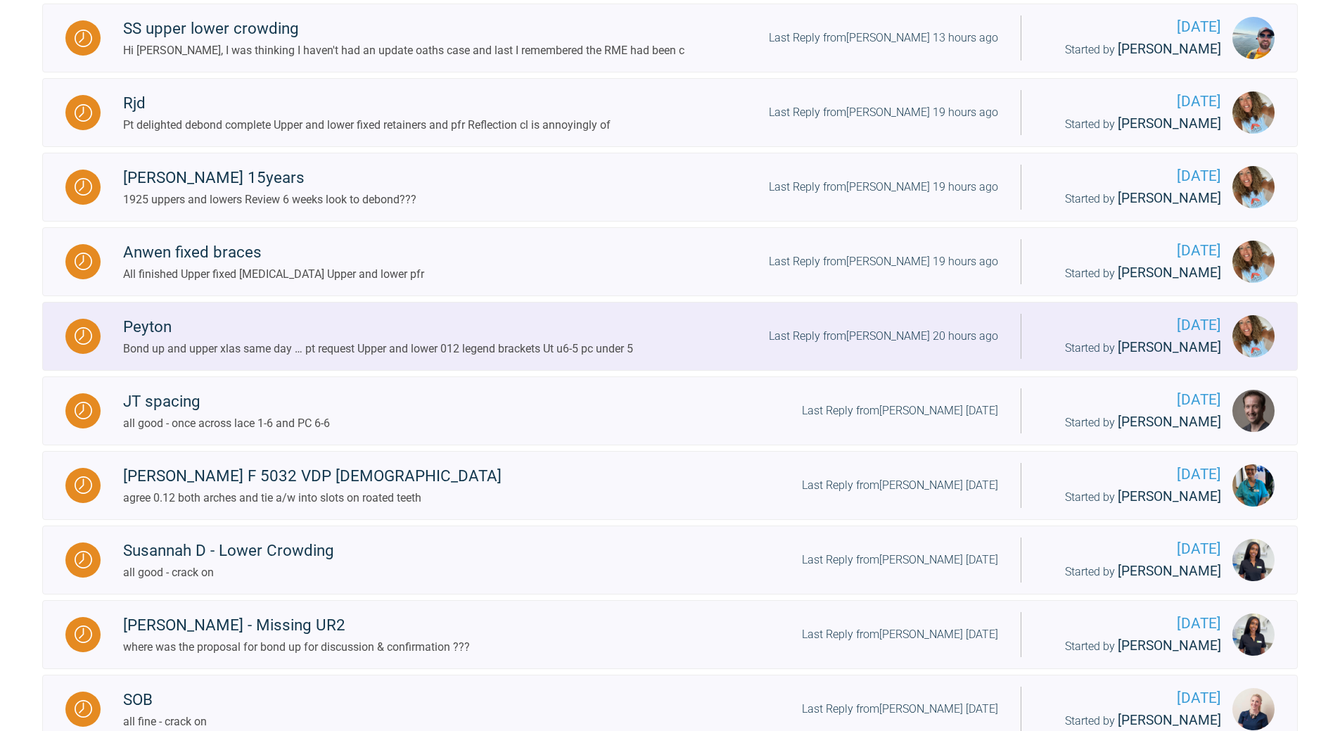
click at [926, 345] on div "Last Reply from [PERSON_NAME] 20 hours ago" at bounding box center [883, 336] width 229 height 18
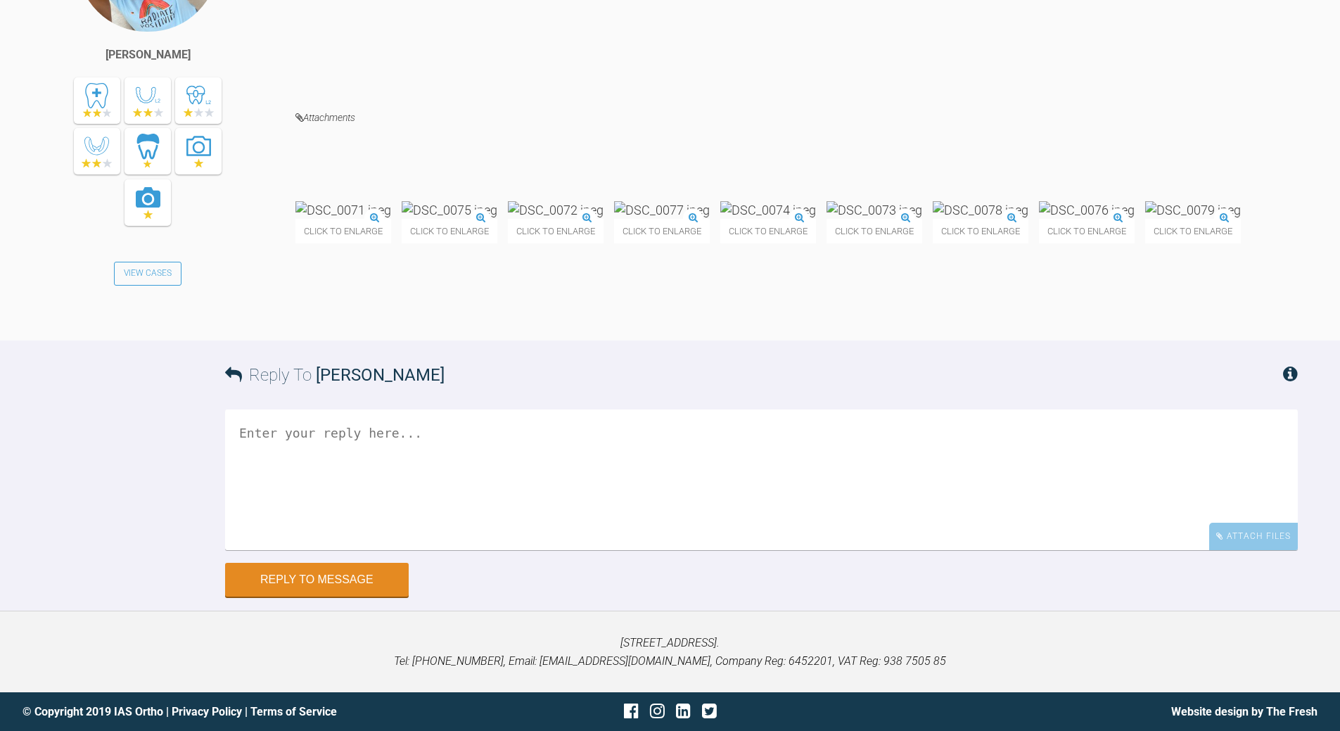
scroll to position [3869, 0]
click at [497, 219] on img at bounding box center [450, 210] width 96 height 18
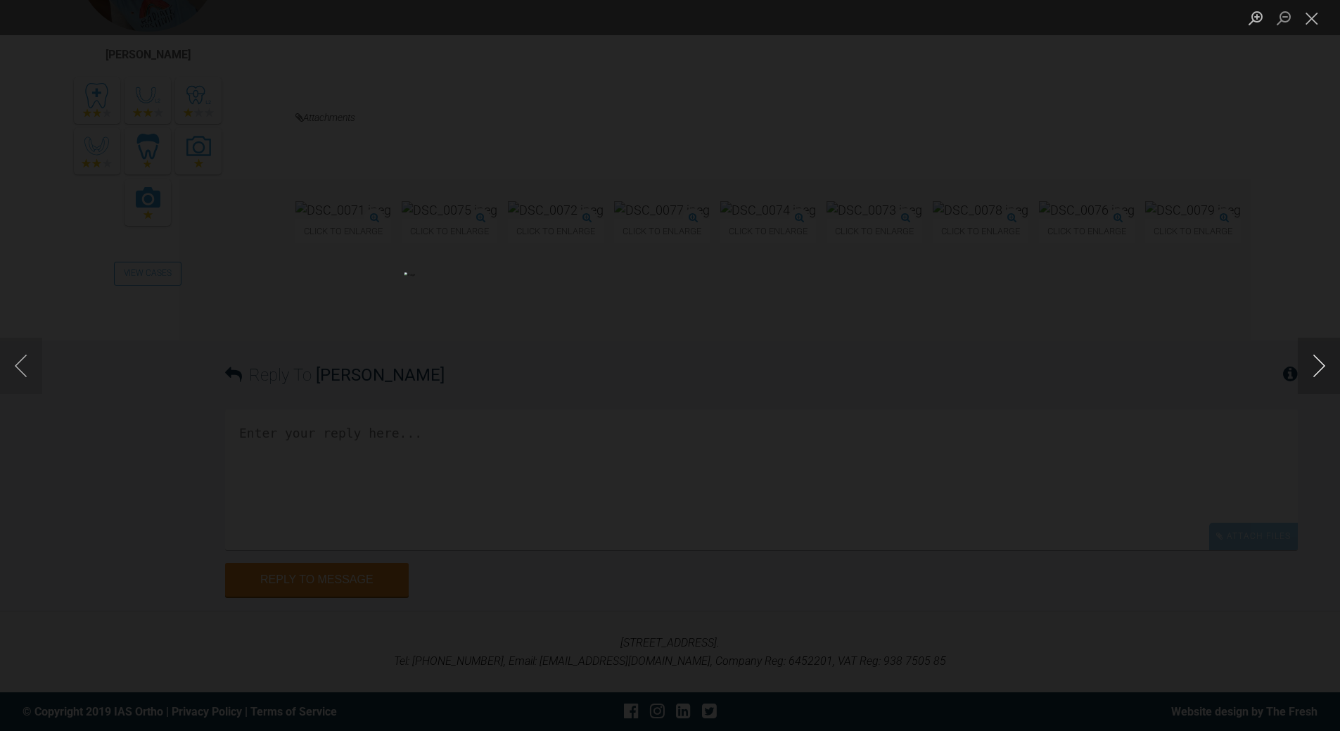
click at [1327, 370] on button "Next image" at bounding box center [1319, 366] width 42 height 56
click at [1310, 20] on button "Close lightbox" at bounding box center [1312, 18] width 28 height 25
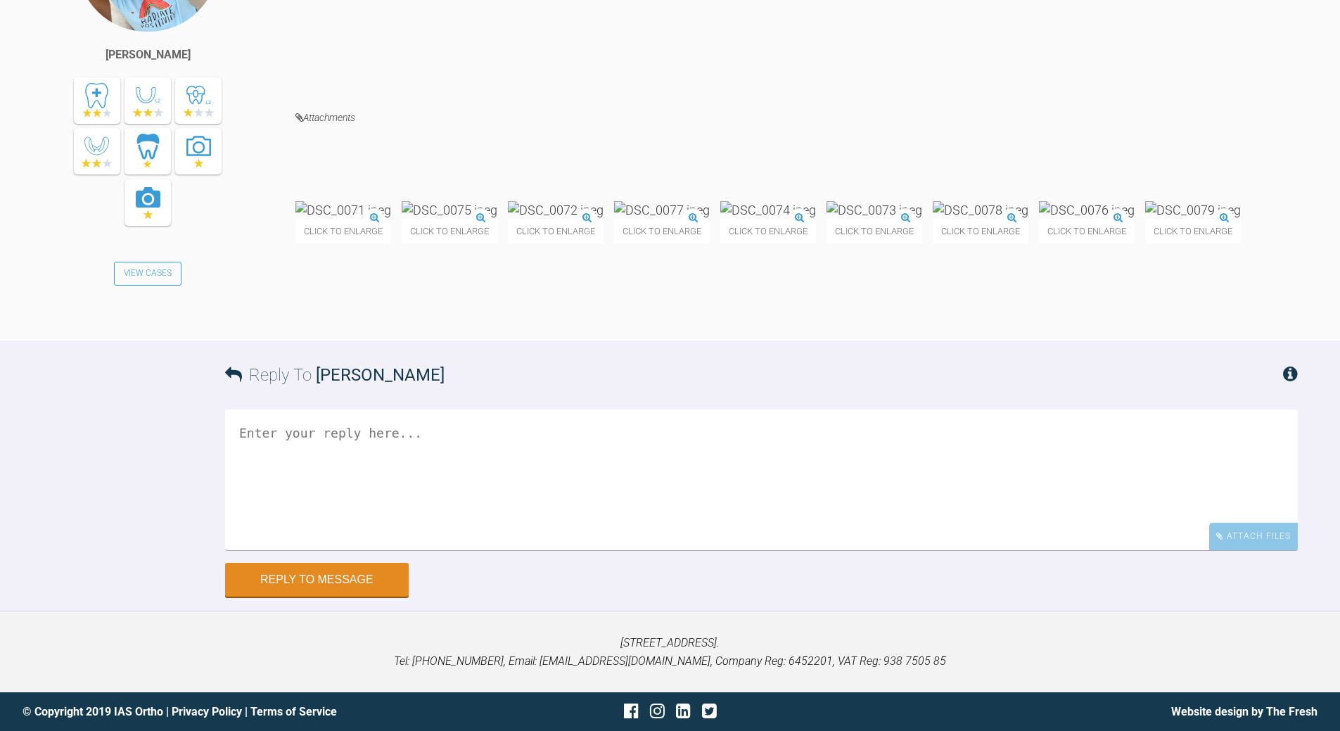
click at [718, 550] on textarea at bounding box center [761, 479] width 1073 height 141
type textarea "low canine need quick ligs otherwise cont to get canines back to Cl I"
click at [336, 598] on button "Reply to Message" at bounding box center [317, 581] width 184 height 34
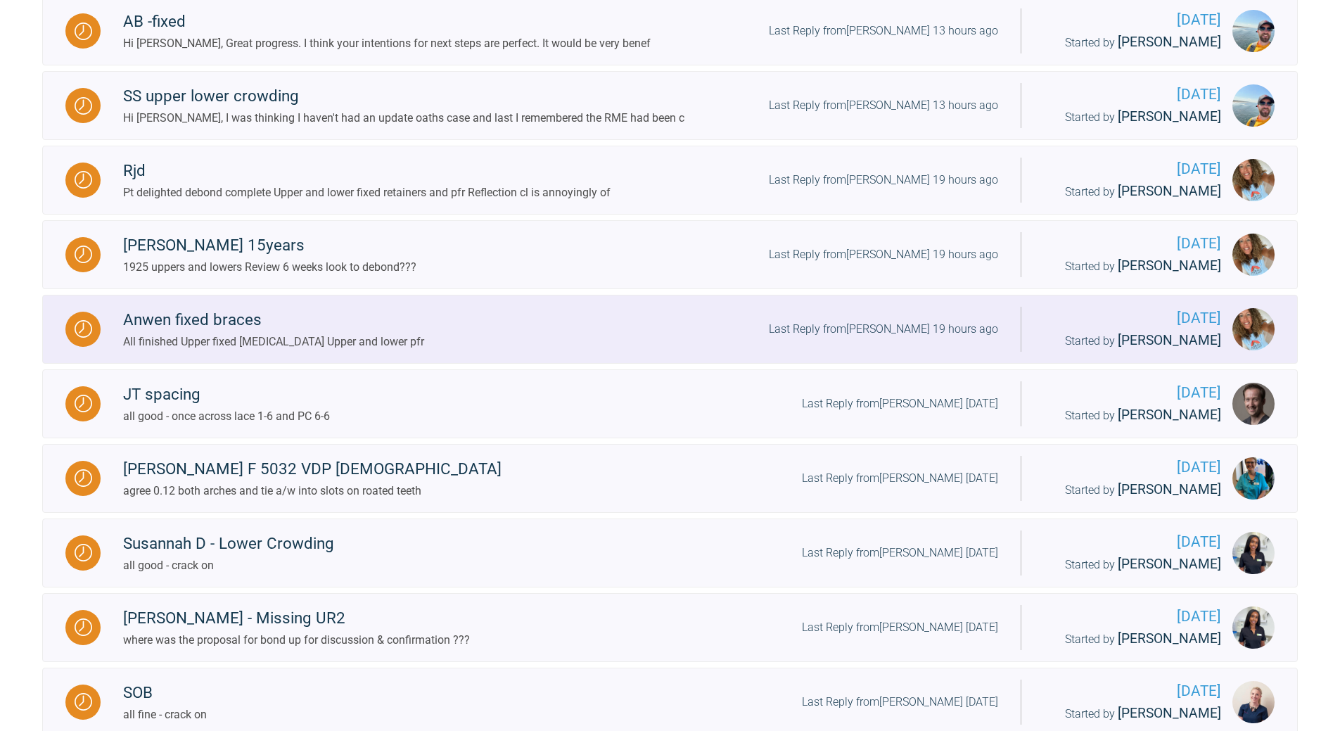
scroll to position [1014, 0]
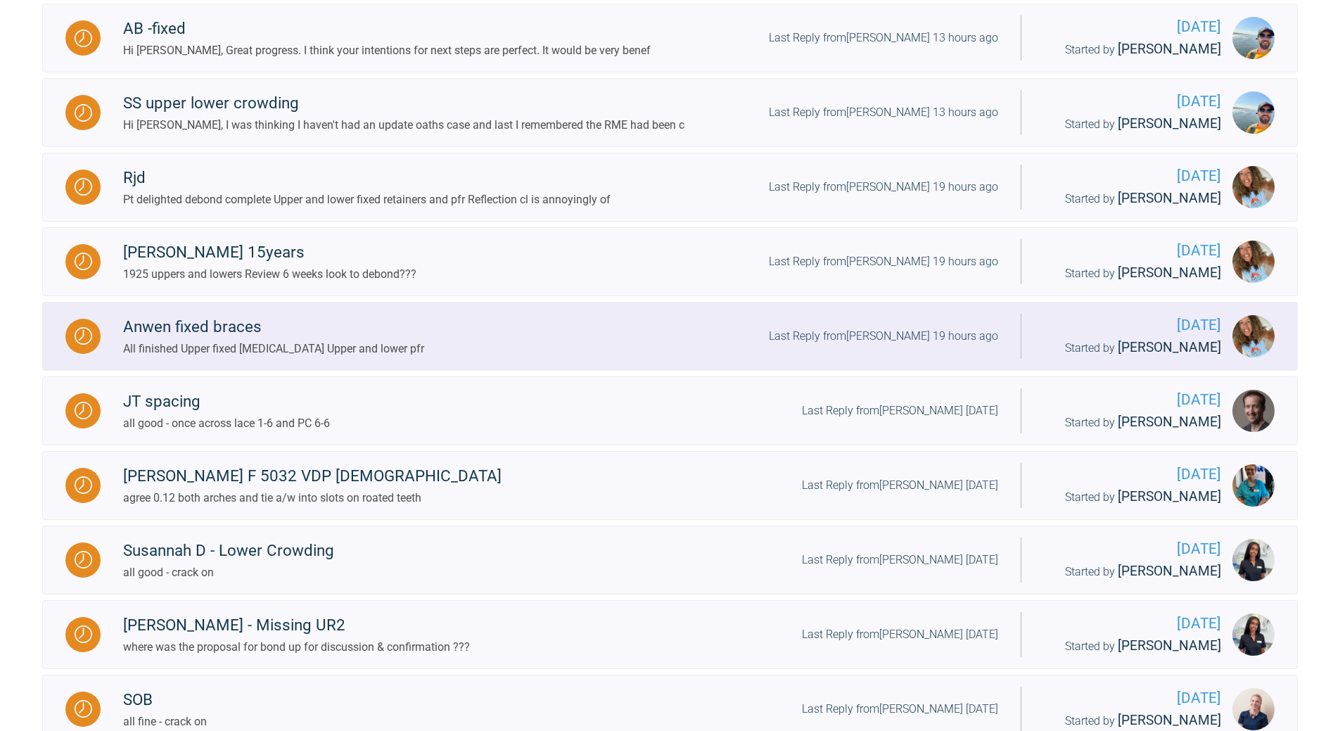
click at [904, 345] on div "Last Reply from [PERSON_NAME] 19 hours ago" at bounding box center [883, 336] width 229 height 18
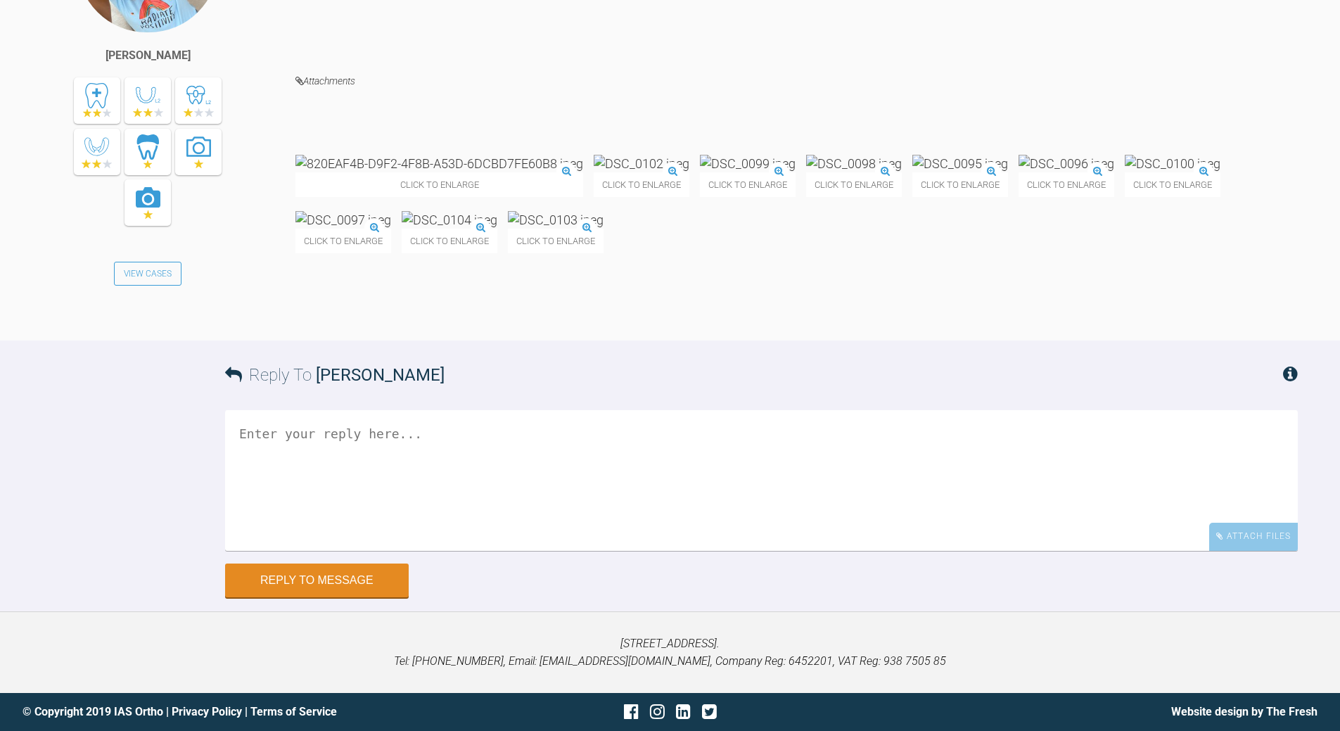
scroll to position [20846, 0]
click at [459, 505] on textarea at bounding box center [761, 480] width 1073 height 141
click at [540, 503] on textarea "need ex/oral photos and your refelection and what whodul you do differently" at bounding box center [761, 480] width 1073 height 141
click at [589, 502] on textarea "need ex/oral photos and your refelection - what whodul you do differently" at bounding box center [761, 480] width 1073 height 141
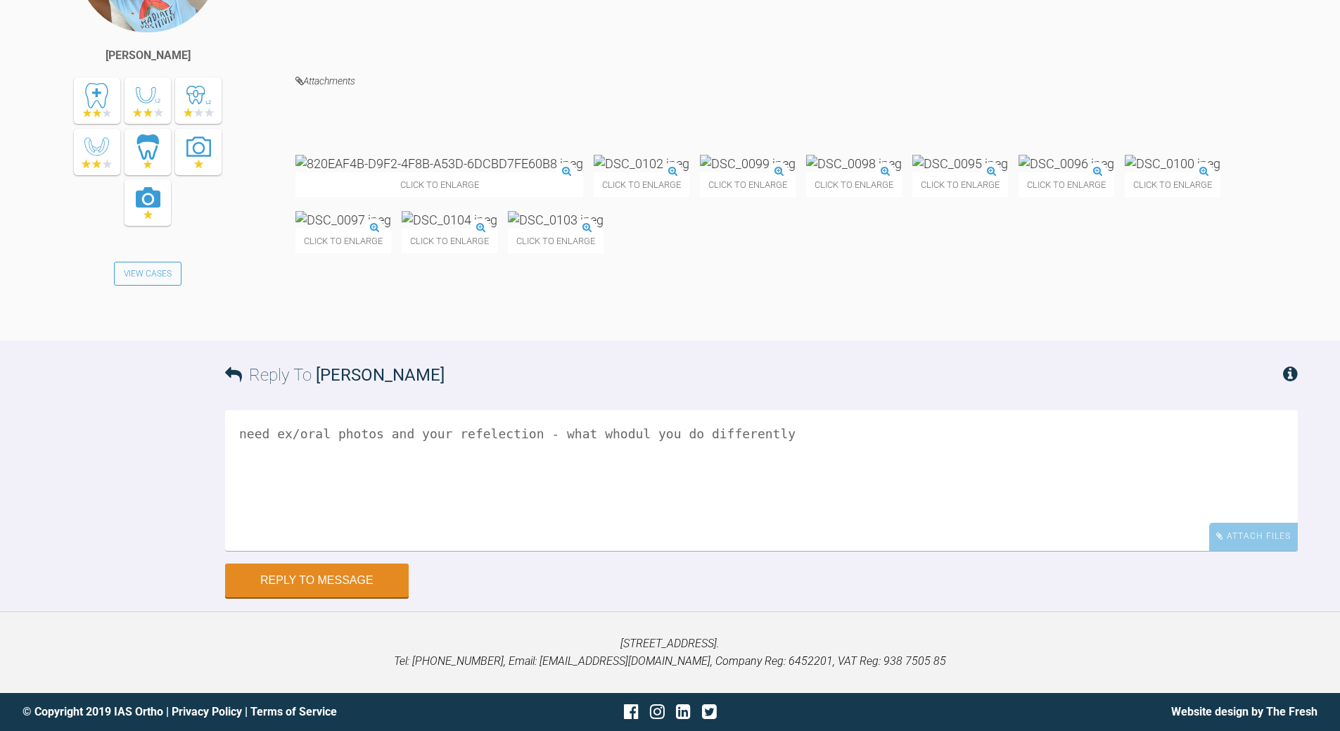
click at [589, 502] on textarea "need ex/oral photos and your refelection - what whodul you do differently" at bounding box center [761, 480] width 1073 height 141
type textarea "need ex/oral photos and your refelection - what would you do differently"
click at [330, 599] on button "Reply to Message" at bounding box center [317, 582] width 184 height 34
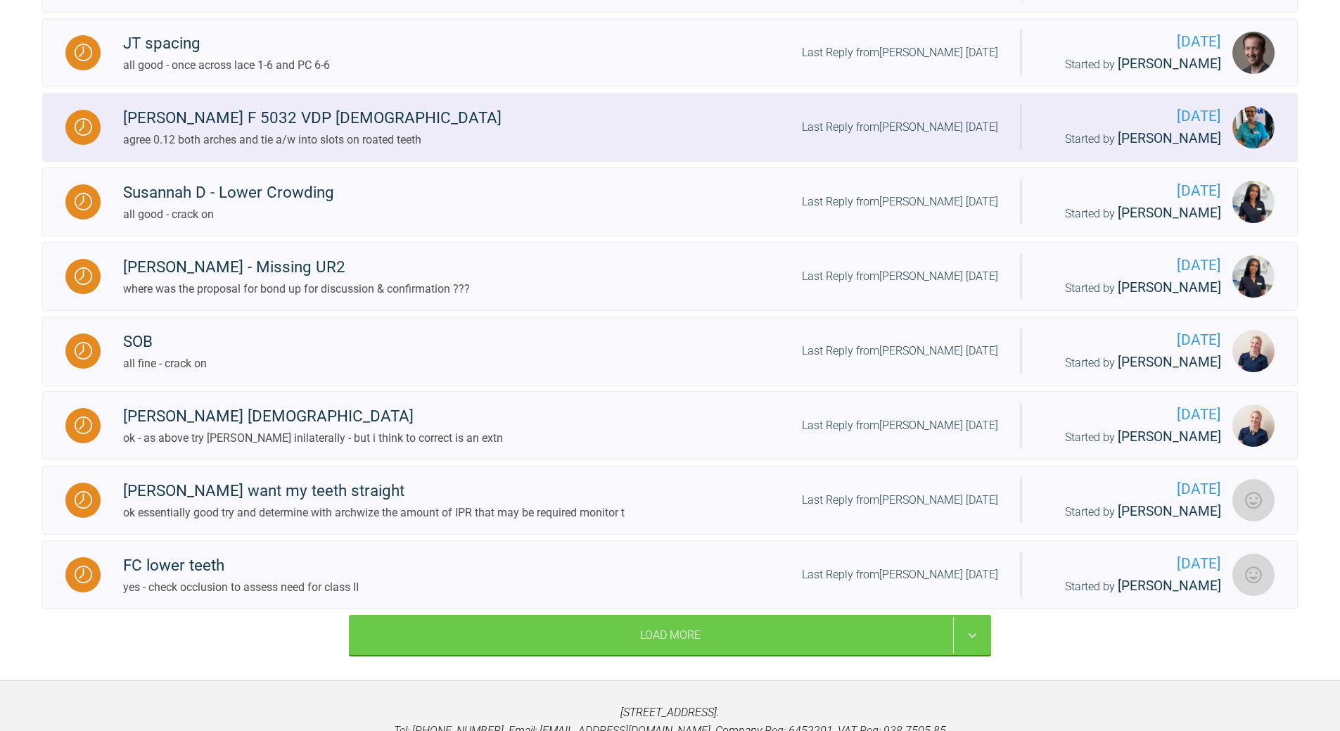
scroll to position [1225, 0]
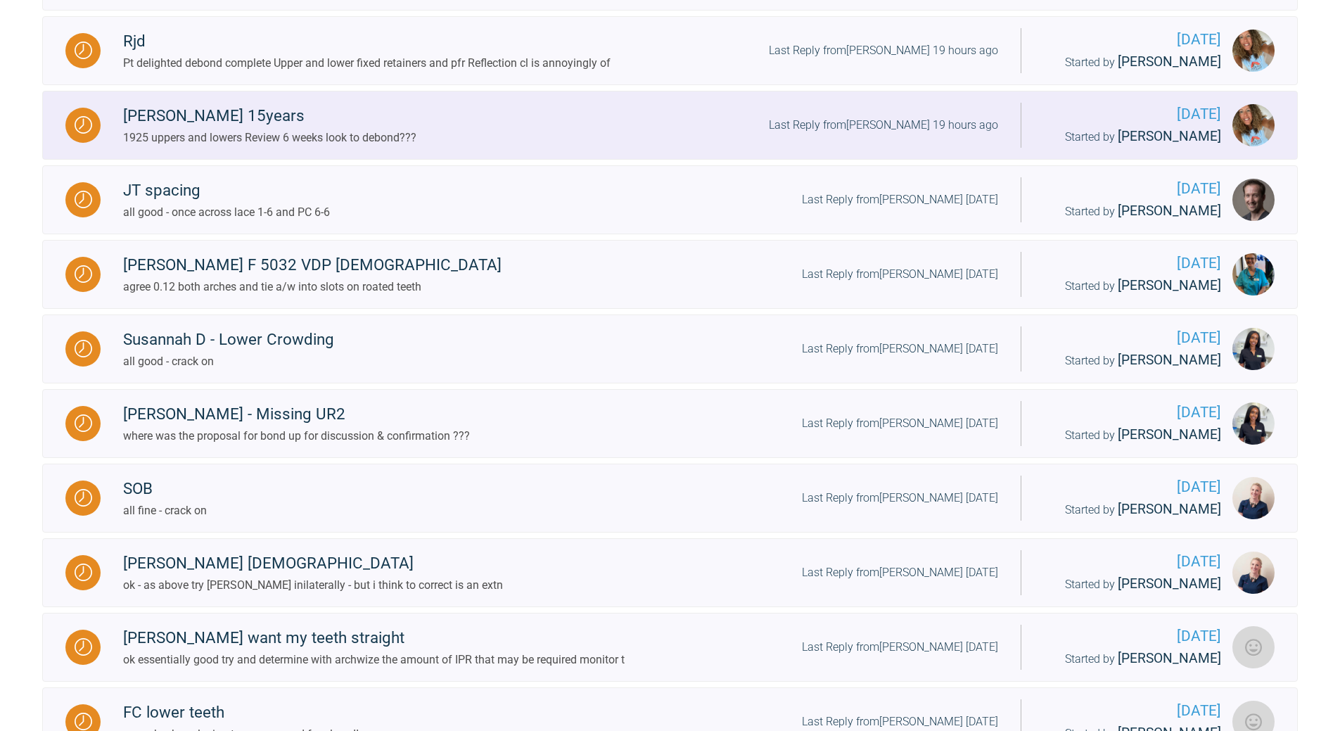
click at [893, 134] on div "Last Reply from [PERSON_NAME] 19 hours ago" at bounding box center [883, 125] width 229 height 18
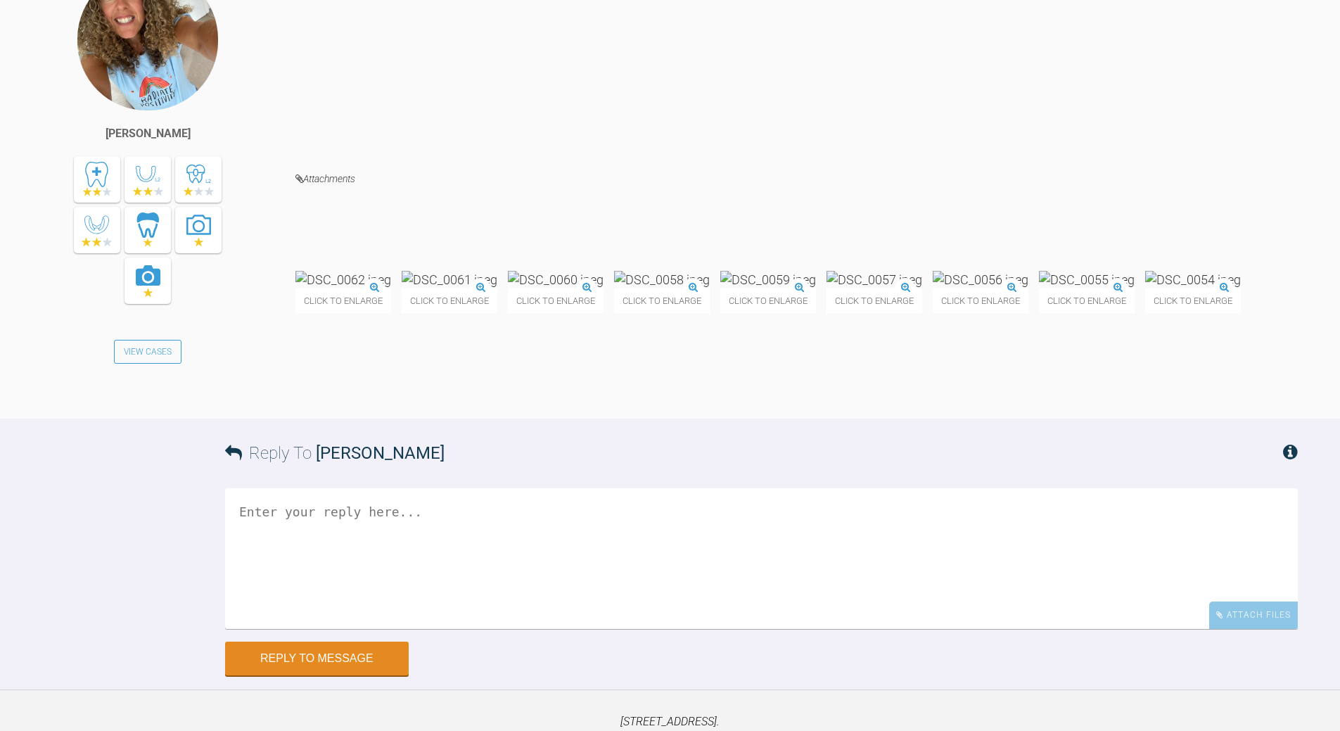
scroll to position [24547, 0]
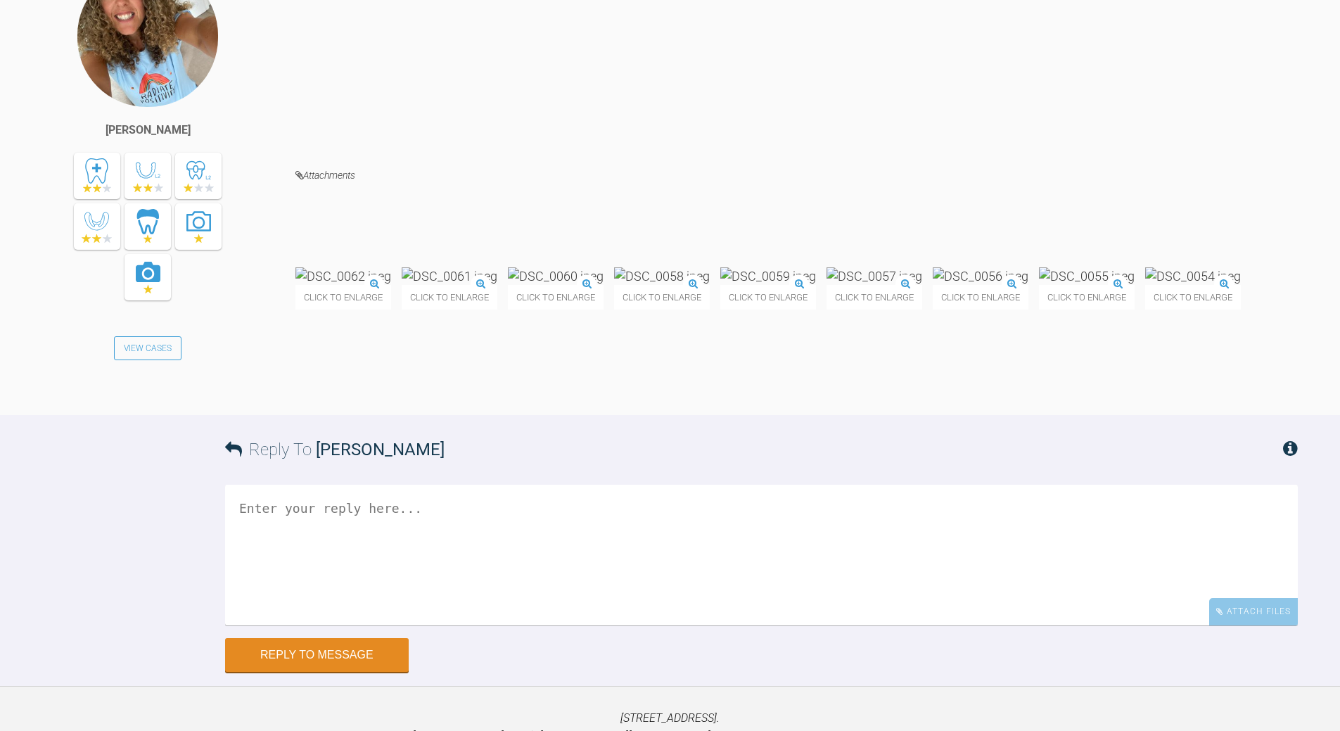
click at [538, 617] on textarea at bounding box center [761, 555] width 1073 height 141
click at [239, 587] on textarea "and retenetion scheme is?" at bounding box center [761, 555] width 1073 height 141
click at [400, 582] on textarea "all ok - what is retenetion scheme is?" at bounding box center [761, 555] width 1073 height 141
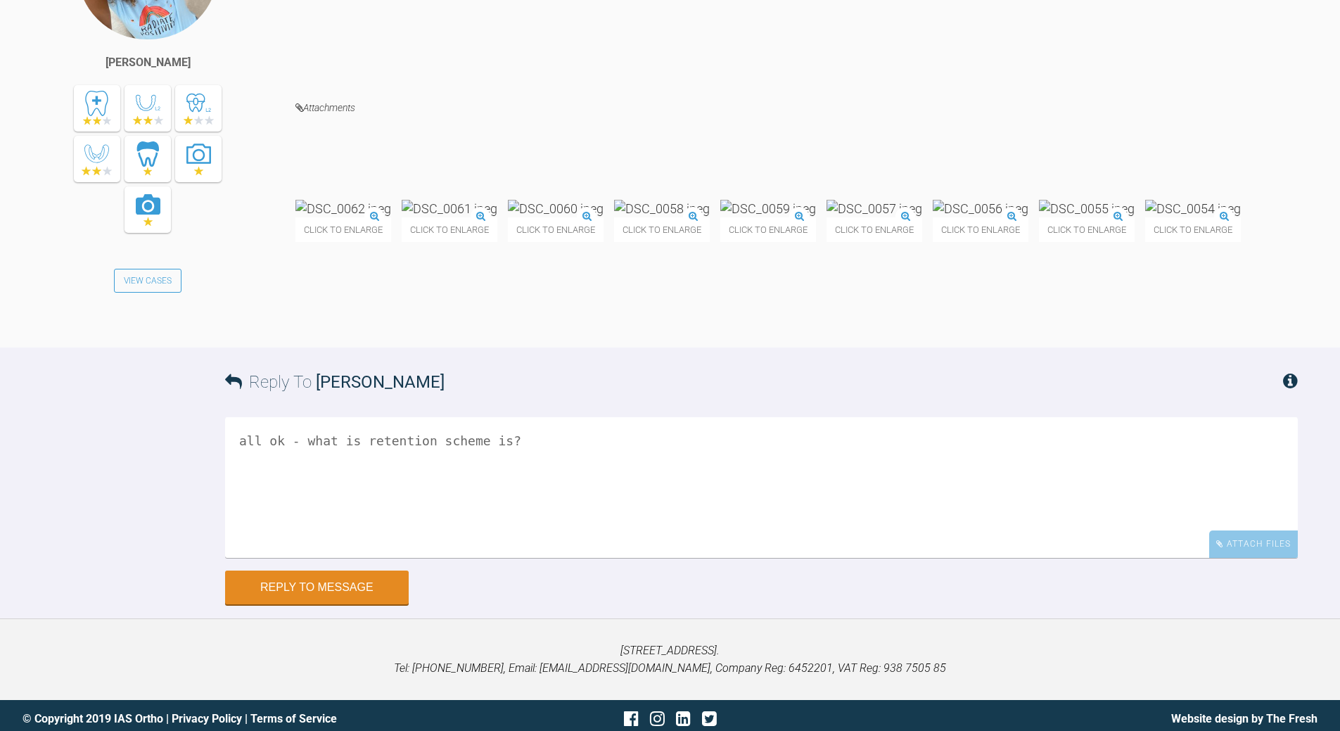
scroll to position [24697, 0]
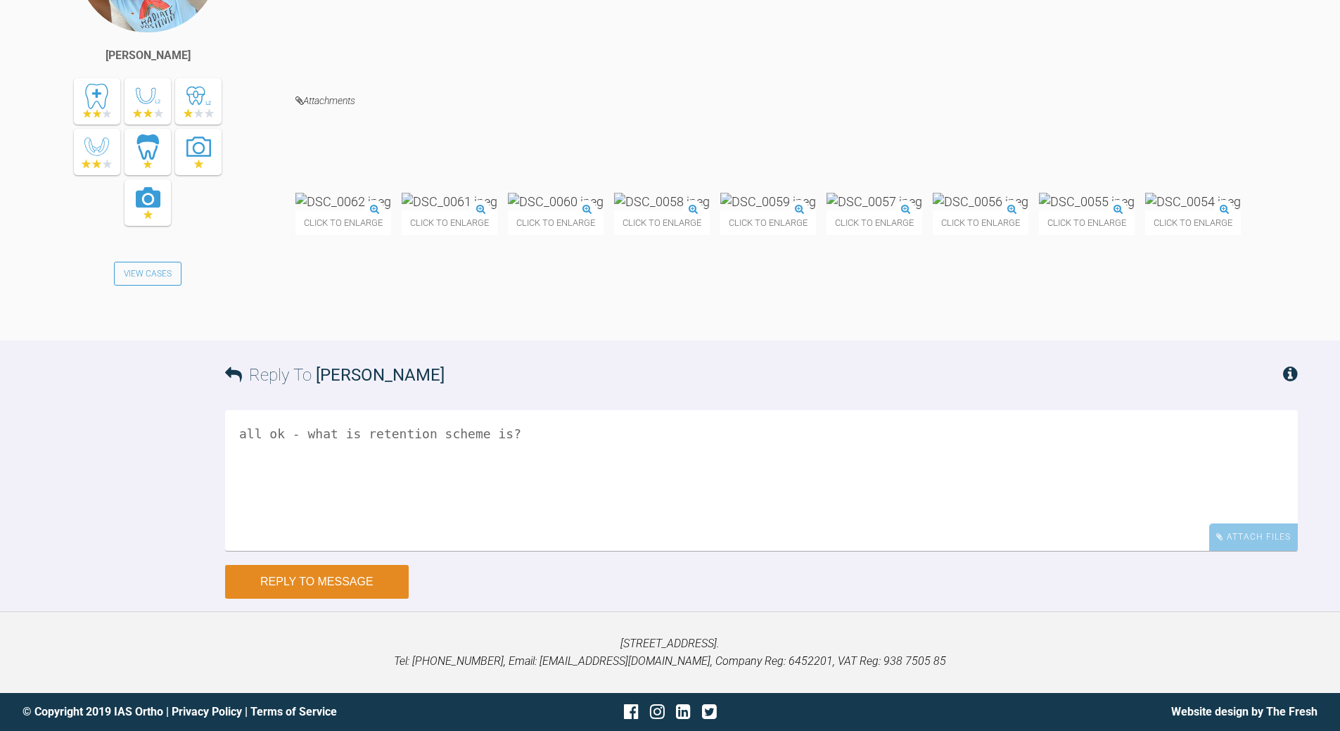
type textarea "all ok - what is retention scheme is?"
click at [369, 582] on button "Reply to Message" at bounding box center [317, 582] width 184 height 34
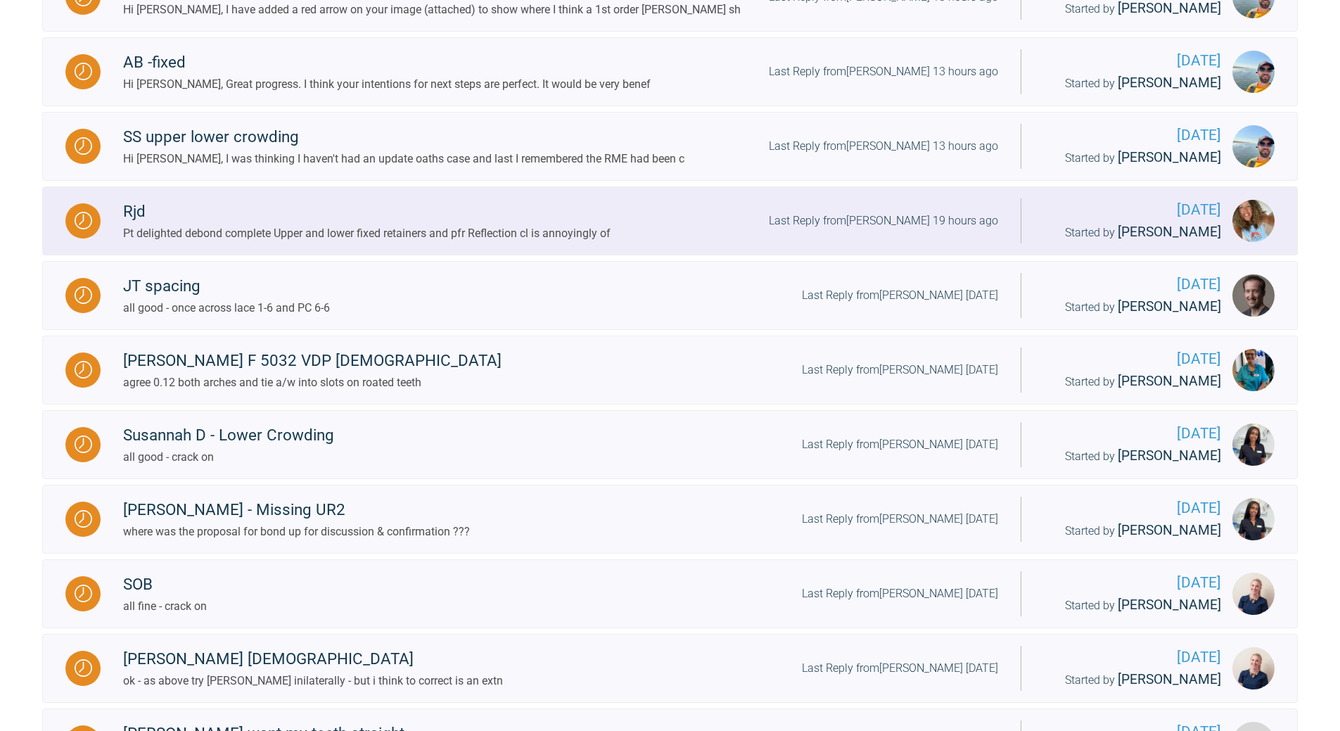
scroll to position [1014, 0]
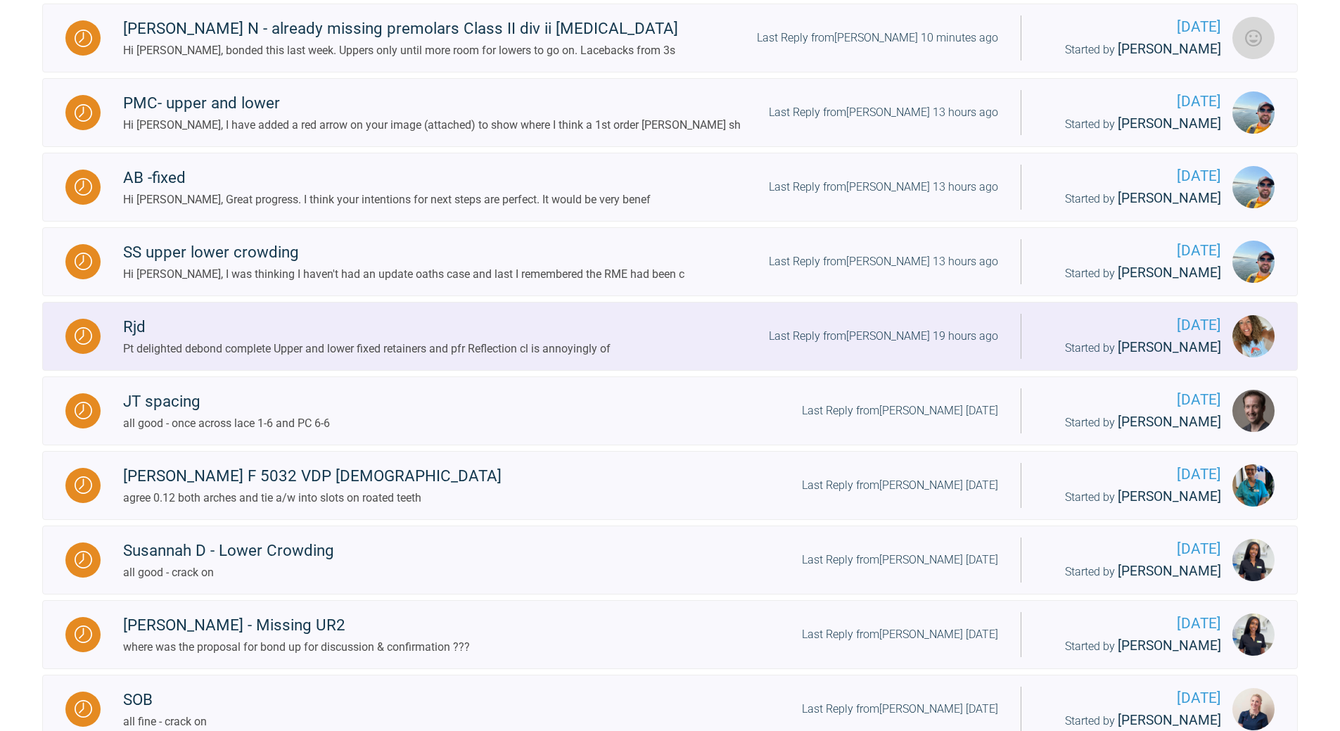
click at [950, 345] on div "Last Reply from [PERSON_NAME] 19 hours ago" at bounding box center [883, 336] width 229 height 18
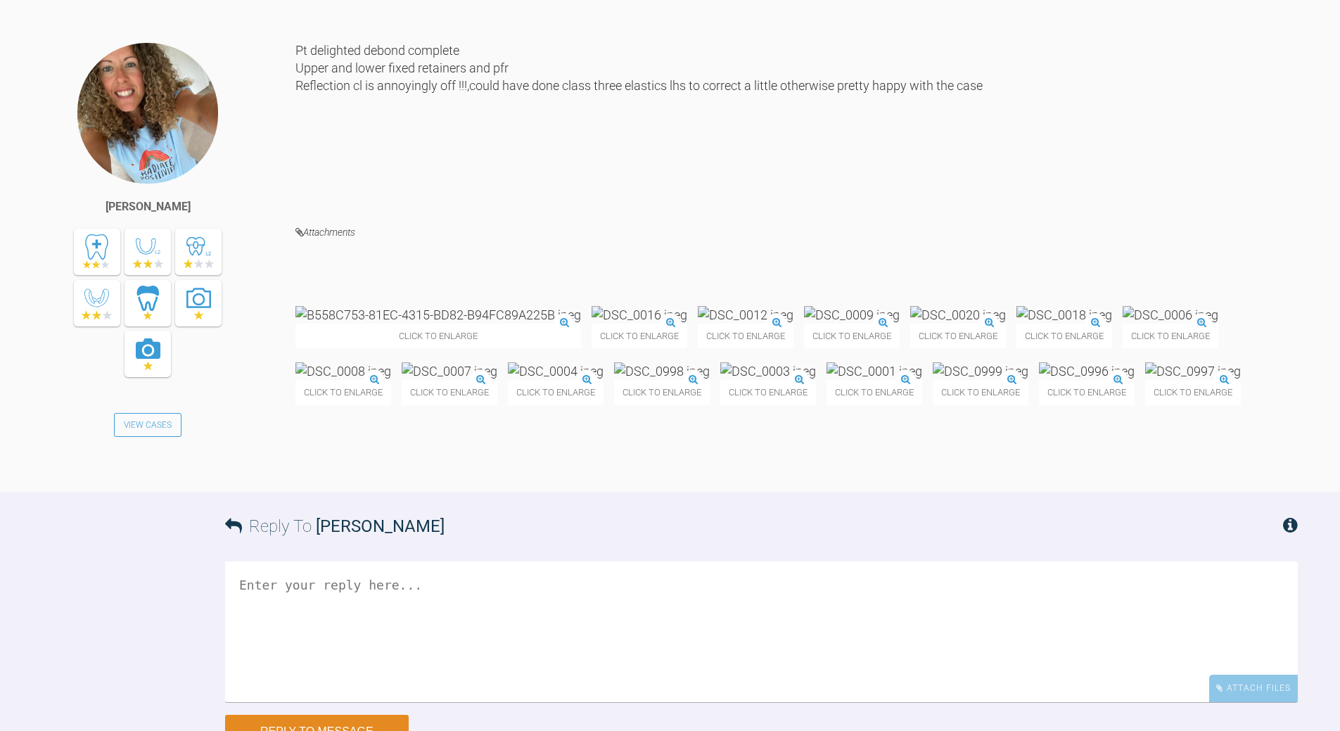
scroll to position [20042, 0]
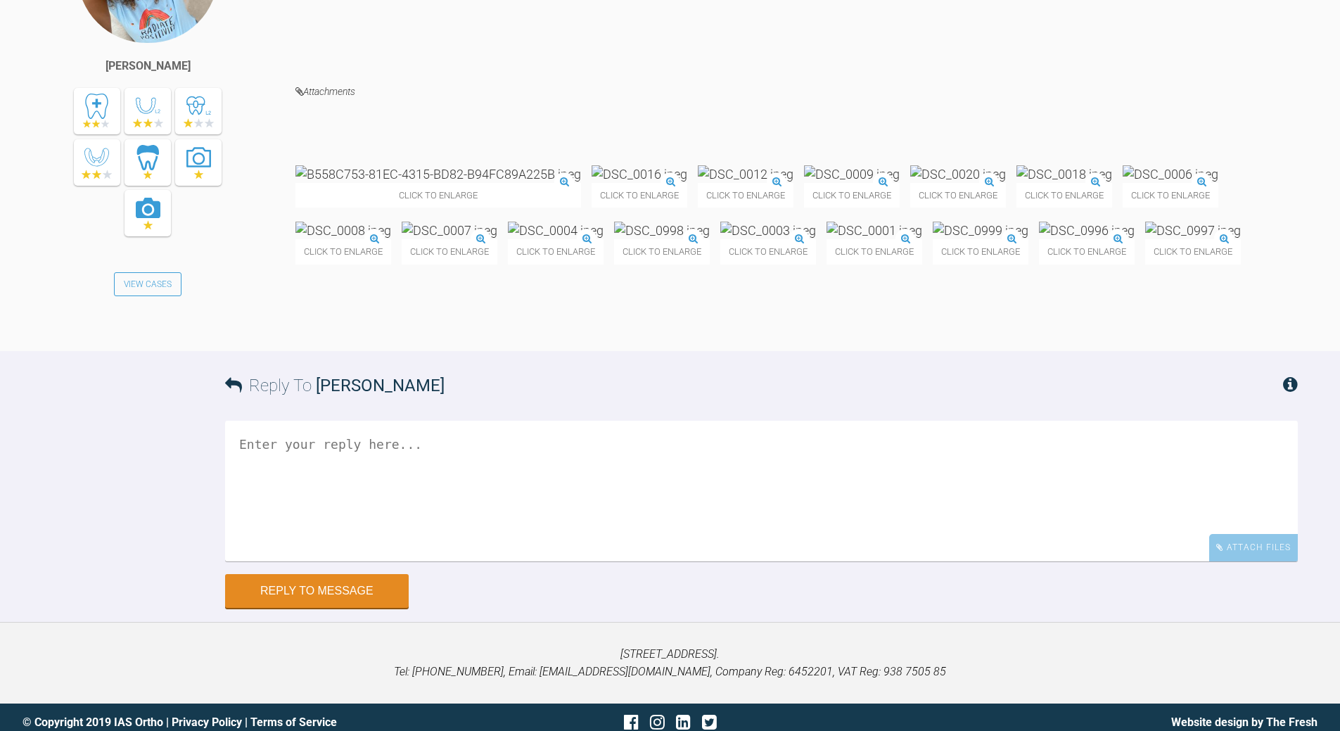
click at [274, 561] on textarea at bounding box center [761, 491] width 1073 height 141
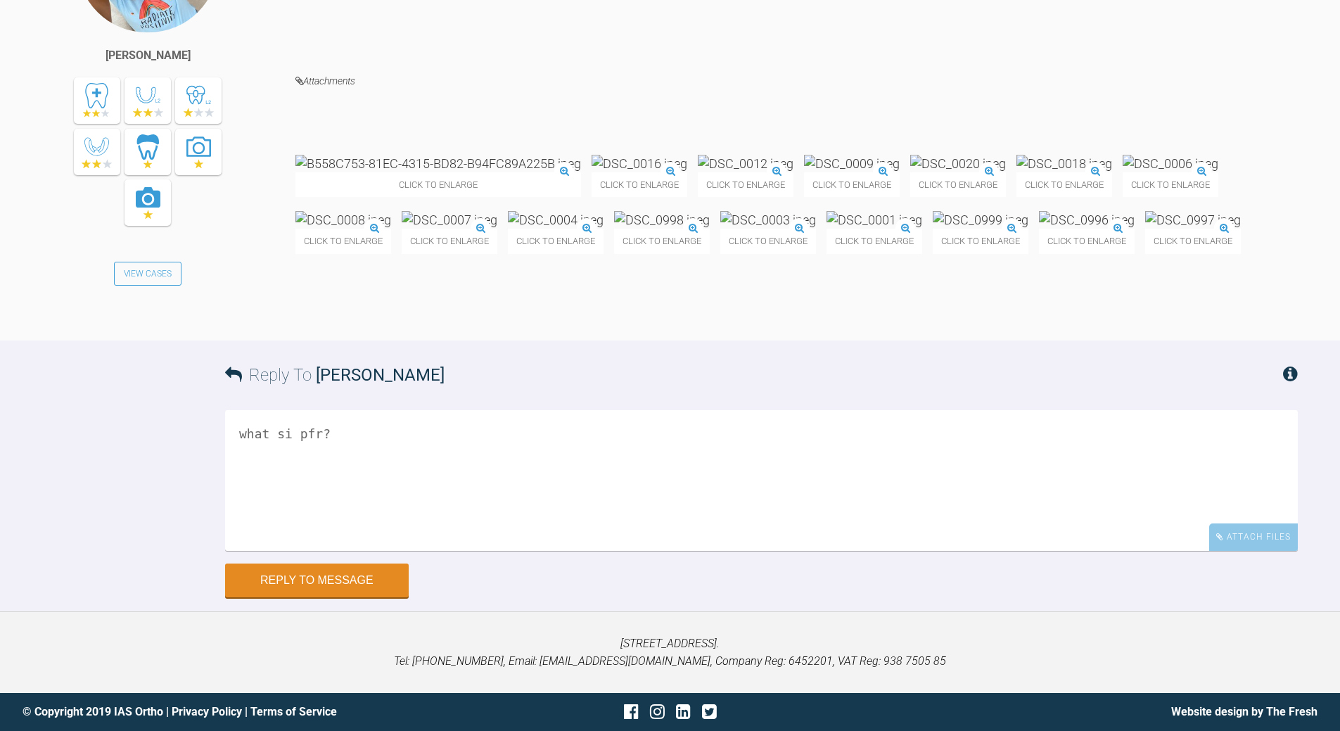
scroll to position [20183, 0]
click at [604, 229] on img at bounding box center [556, 220] width 96 height 18
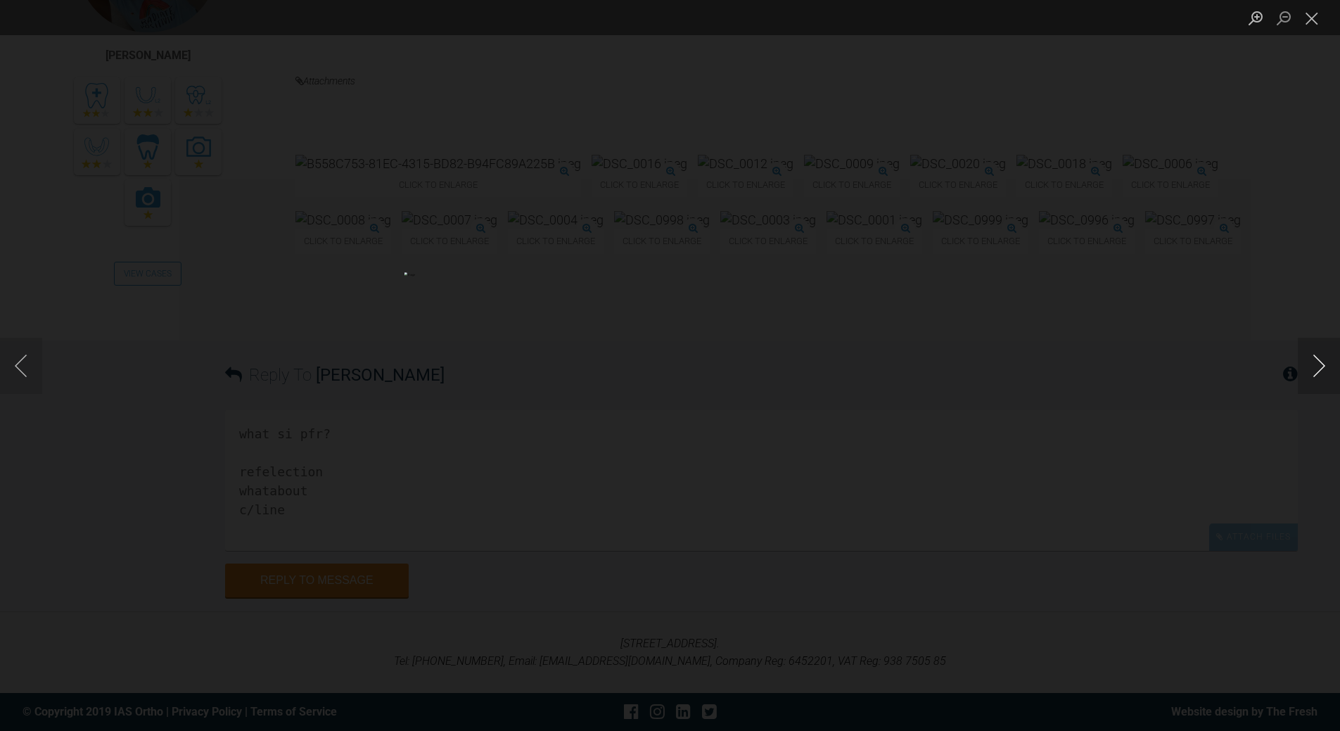
click at [1313, 363] on button "Next image" at bounding box center [1319, 366] width 42 height 56
click at [1313, 364] on button "Next image" at bounding box center [1319, 366] width 42 height 56
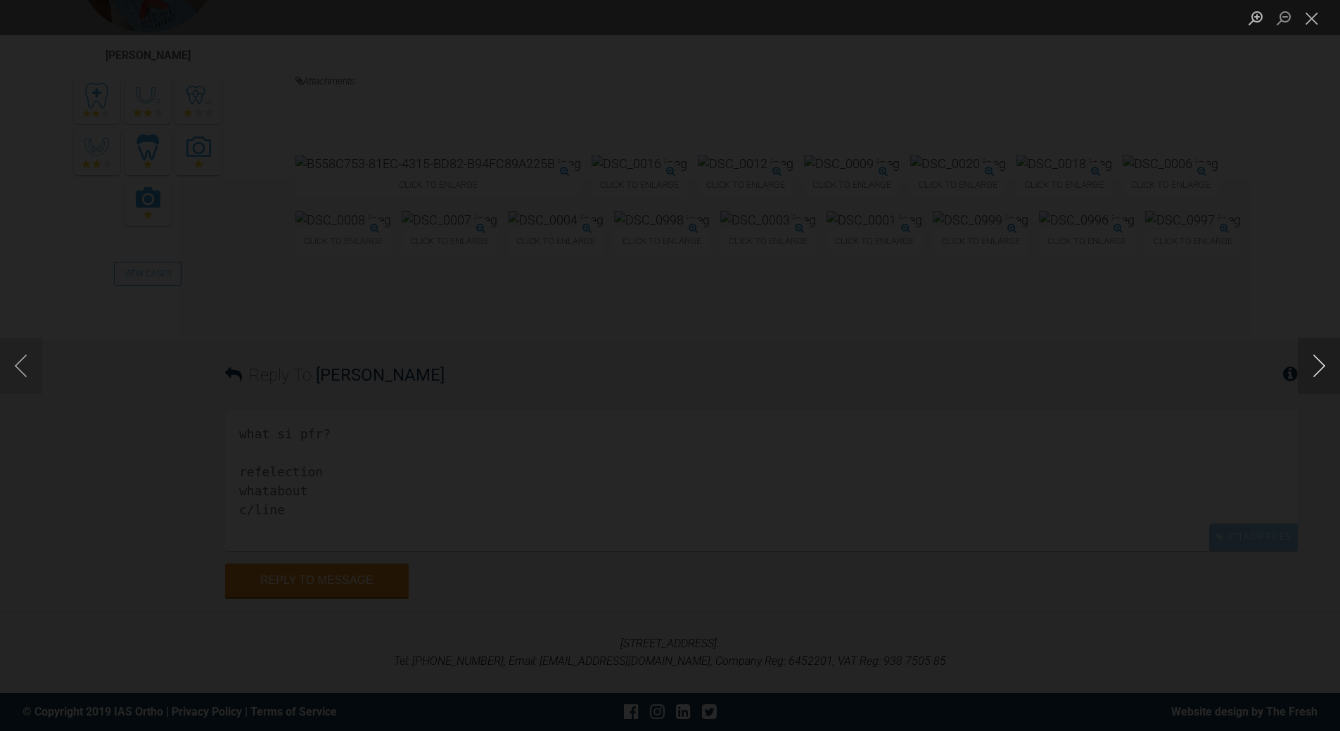
click at [1313, 365] on button "Next image" at bounding box center [1319, 366] width 42 height 56
click at [1313, 366] on button "Next image" at bounding box center [1319, 366] width 42 height 56
click at [27, 369] on button "Previous image" at bounding box center [21, 366] width 42 height 56
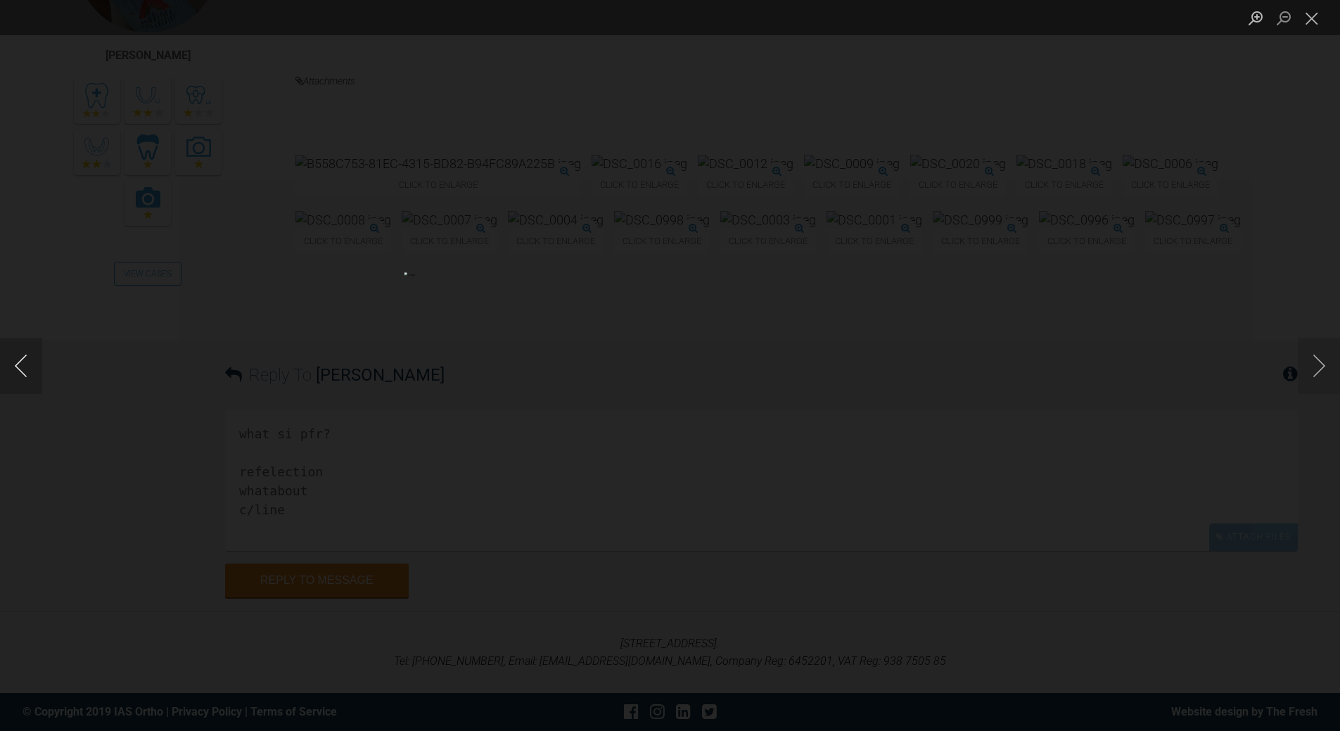
click at [27, 368] on button "Previous image" at bounding box center [21, 366] width 42 height 56
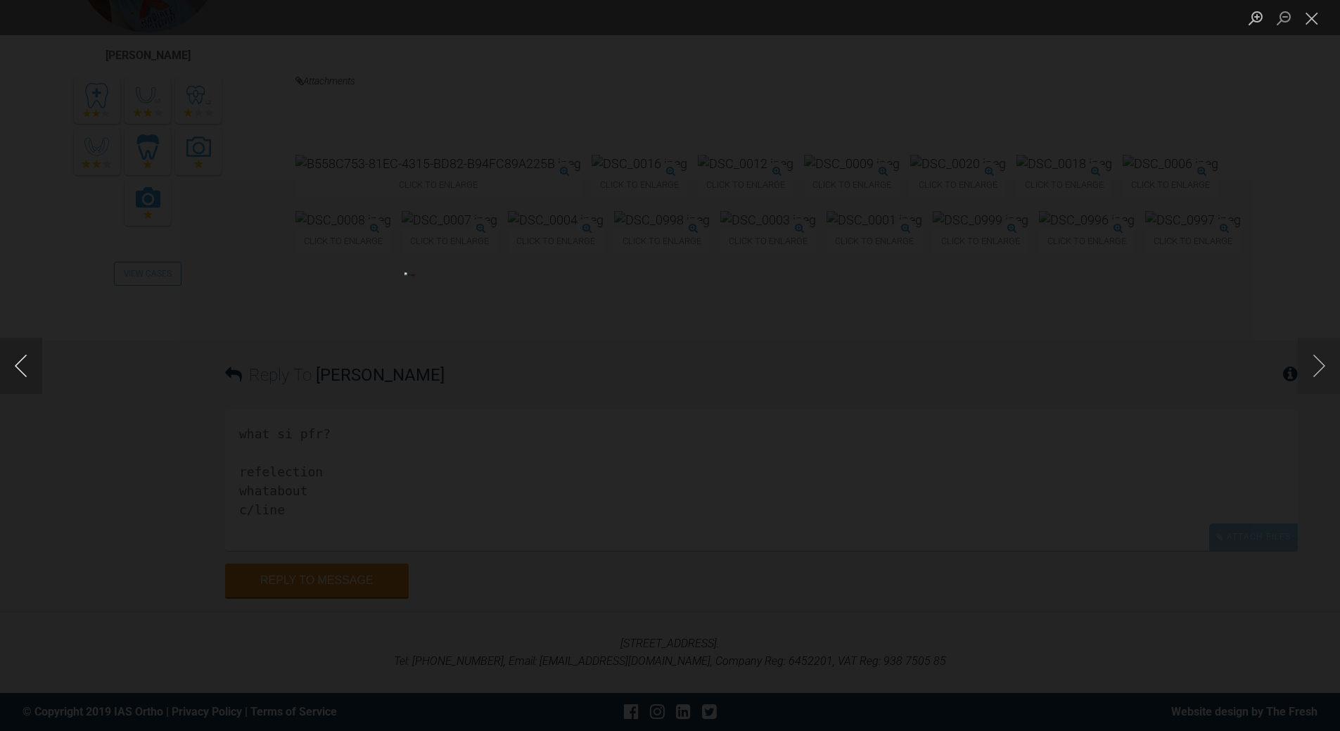
click at [27, 368] on button "Previous image" at bounding box center [21, 366] width 42 height 56
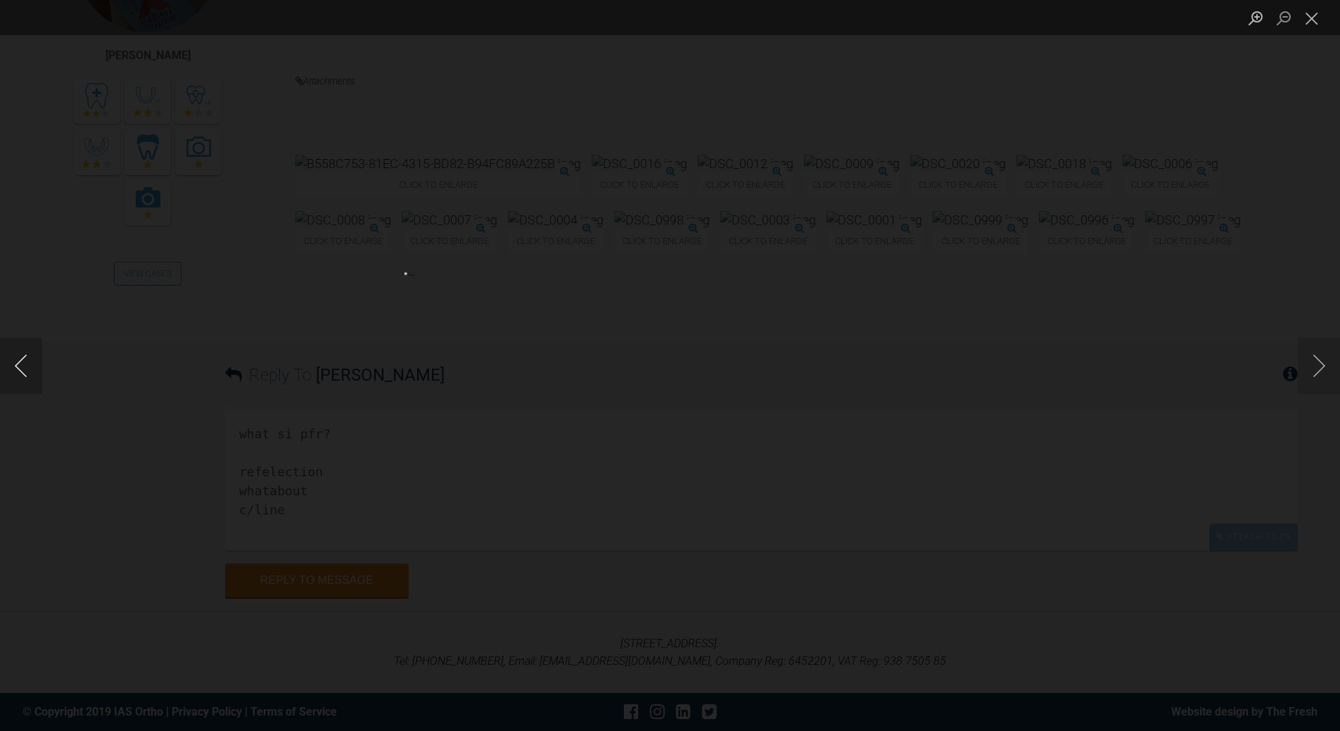
click at [27, 369] on button "Previous image" at bounding box center [21, 366] width 42 height 56
click at [1318, 18] on button "Close lightbox" at bounding box center [1312, 18] width 28 height 25
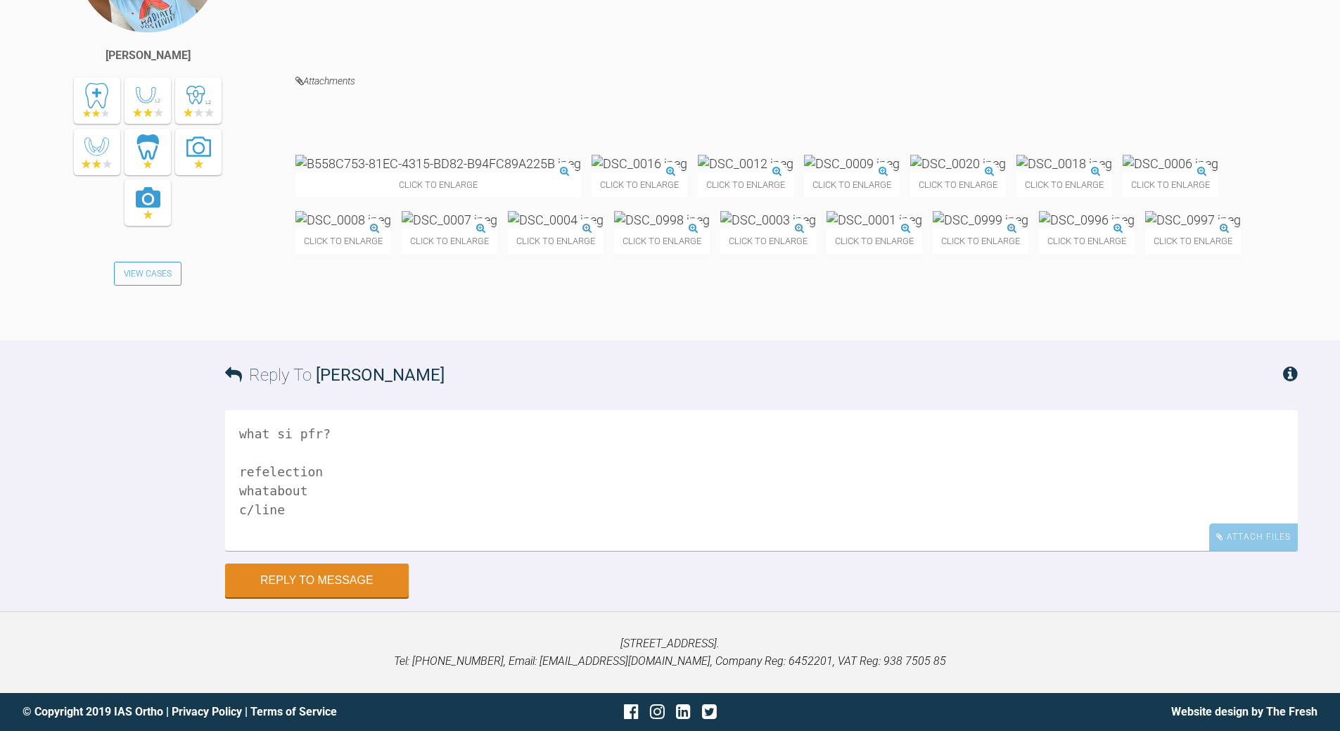
click at [384, 551] on textarea "what si pfr? refelection whatabout c/line" at bounding box center [761, 480] width 1073 height 141
click at [340, 551] on textarea "what si pfr? refelection whatabout c/line UR1 Ul1 not aligned R buccal occlusion" at bounding box center [761, 480] width 1073 height 141
click at [269, 551] on textarea "what si pfr? refelection :- whatabout c/line UR1 Ul1 not aligned R buccal occlu…" at bounding box center [761, 480] width 1073 height 141
click at [315, 551] on textarea "what si pfr? refelection :- what about c/line UR1 Ul1 not aligned R buccal occl…" at bounding box center [761, 480] width 1073 height 141
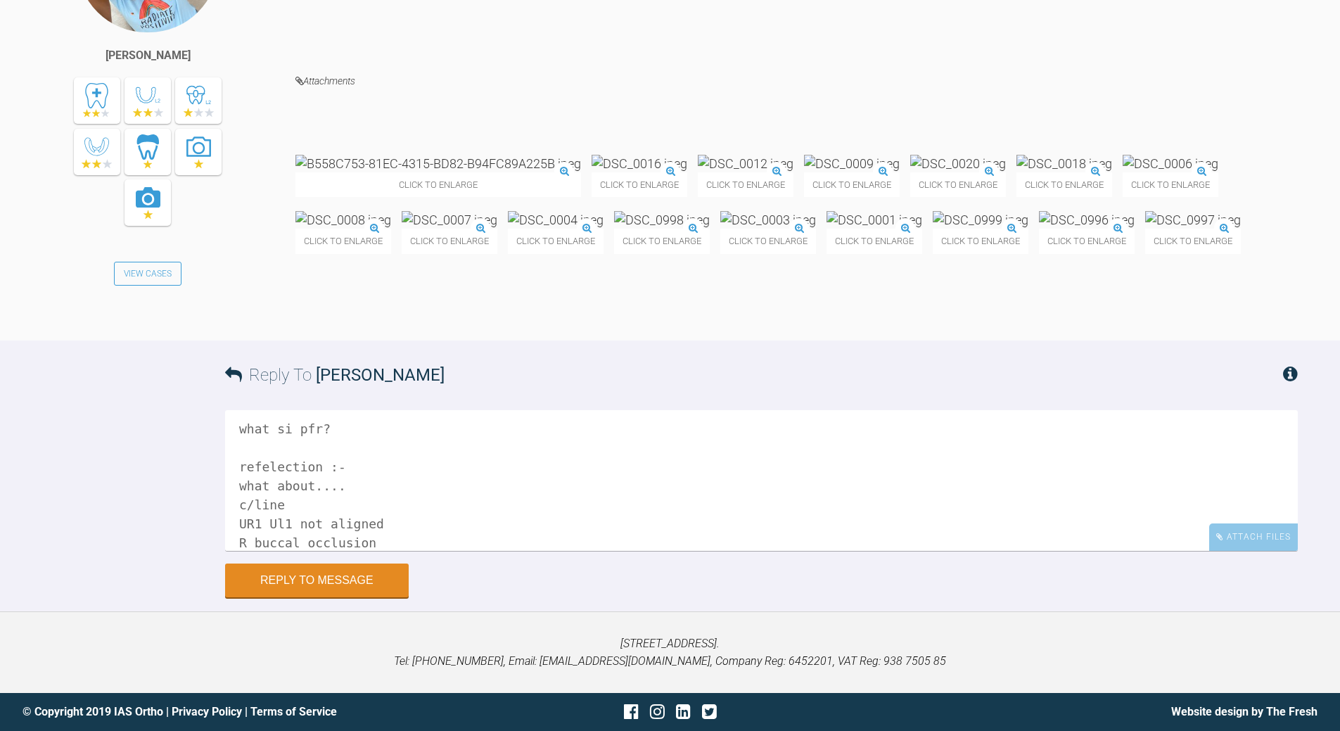
click at [302, 551] on textarea "what si pfr? refelection :- what about.... c/line UR1 Ul1 not aligned R buccal …" at bounding box center [761, 480] width 1073 height 141
click at [281, 551] on textarea "what si pfr? refelection :- what about.... c/line off UR1 Ul1 not aligned R buc…" at bounding box center [761, 480] width 1073 height 141
click at [319, 551] on textarea "what si pfr? refelection :- what about.... c/line off UR1 Ul1 not aligned R buc…" at bounding box center [761, 480] width 1073 height 141
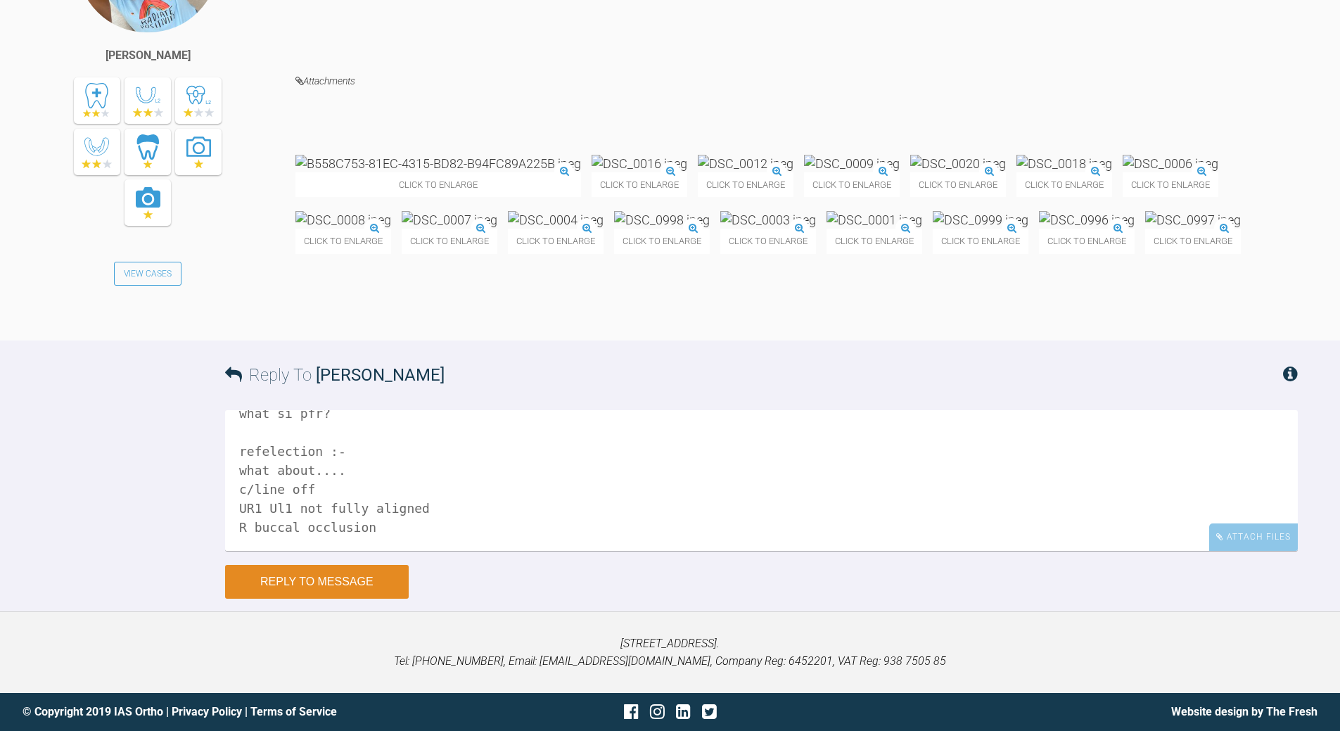
type textarea "what si pfr? refelection :- what about.... c/line off UR1 Ul1 not fully aligned…"
click at [300, 584] on button "Reply to Message" at bounding box center [317, 582] width 184 height 34
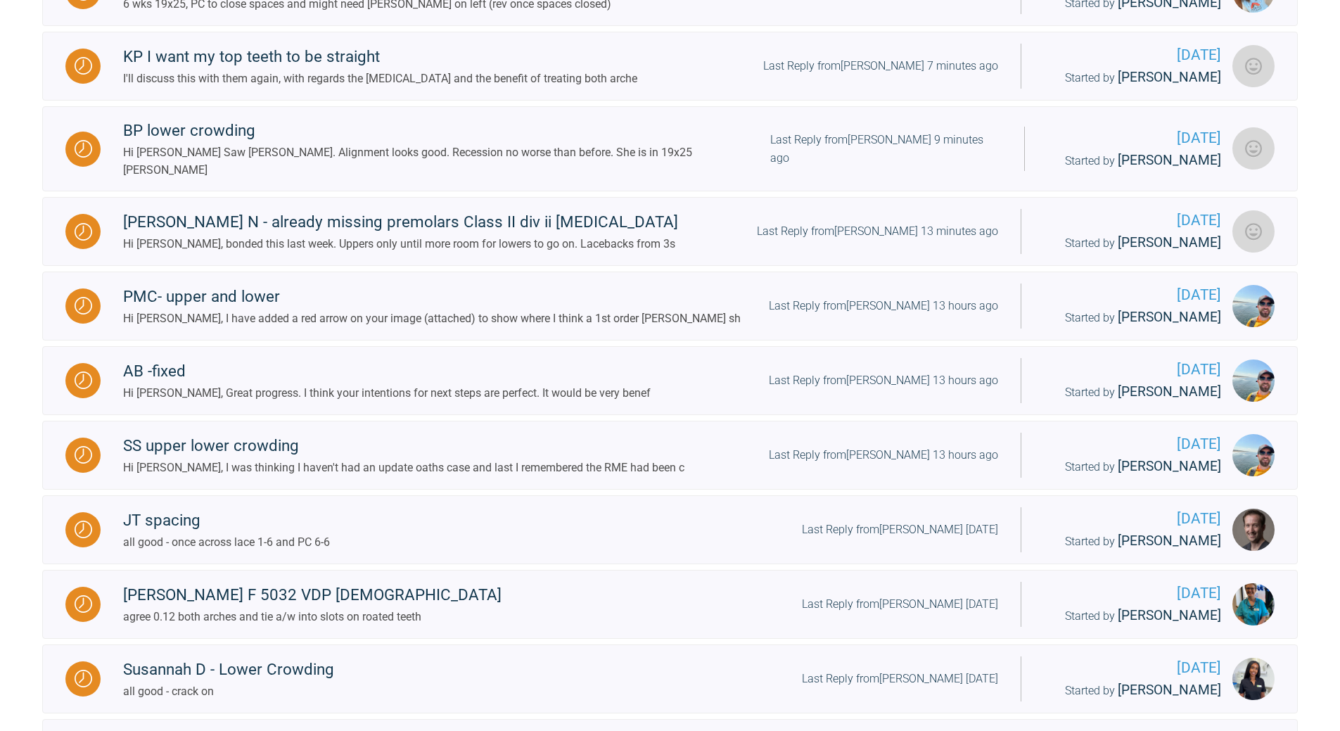
scroll to position [874, 0]
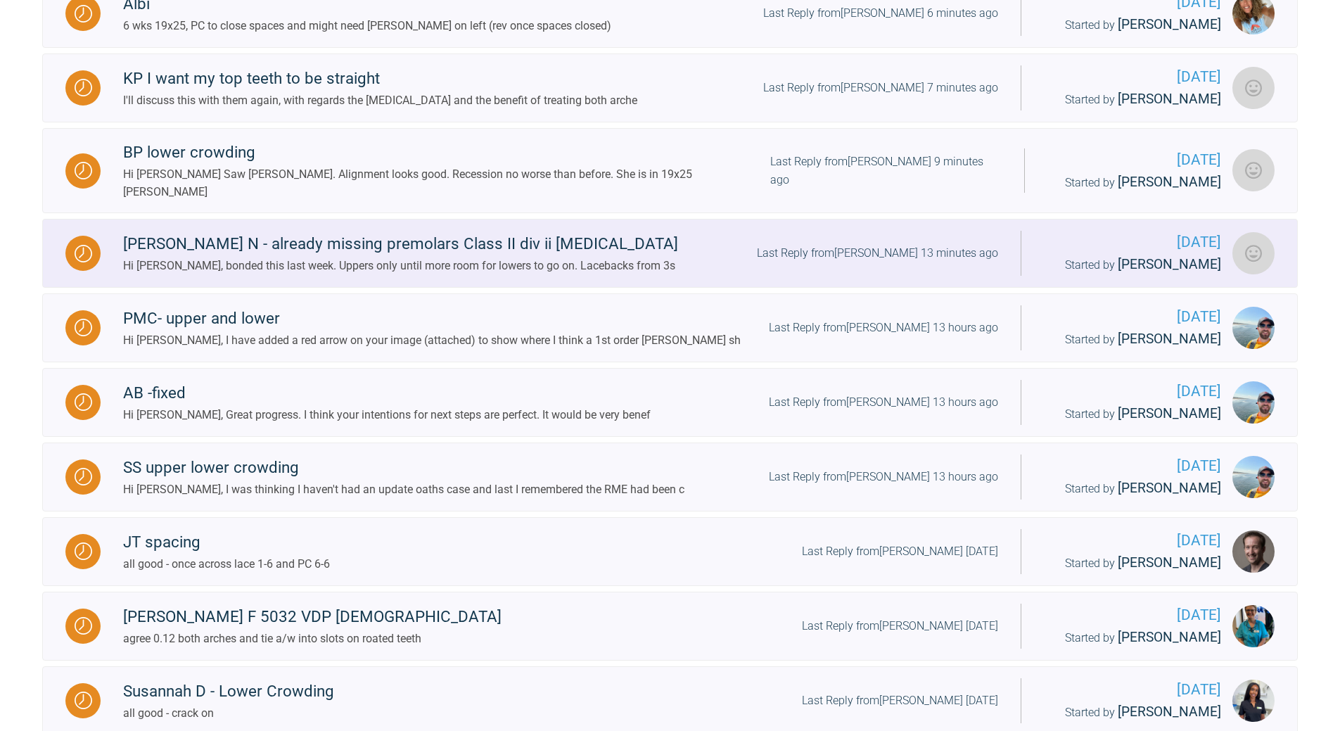
click at [900, 262] on div "Last Reply from [PERSON_NAME] 13 minutes ago" at bounding box center [877, 253] width 241 height 18
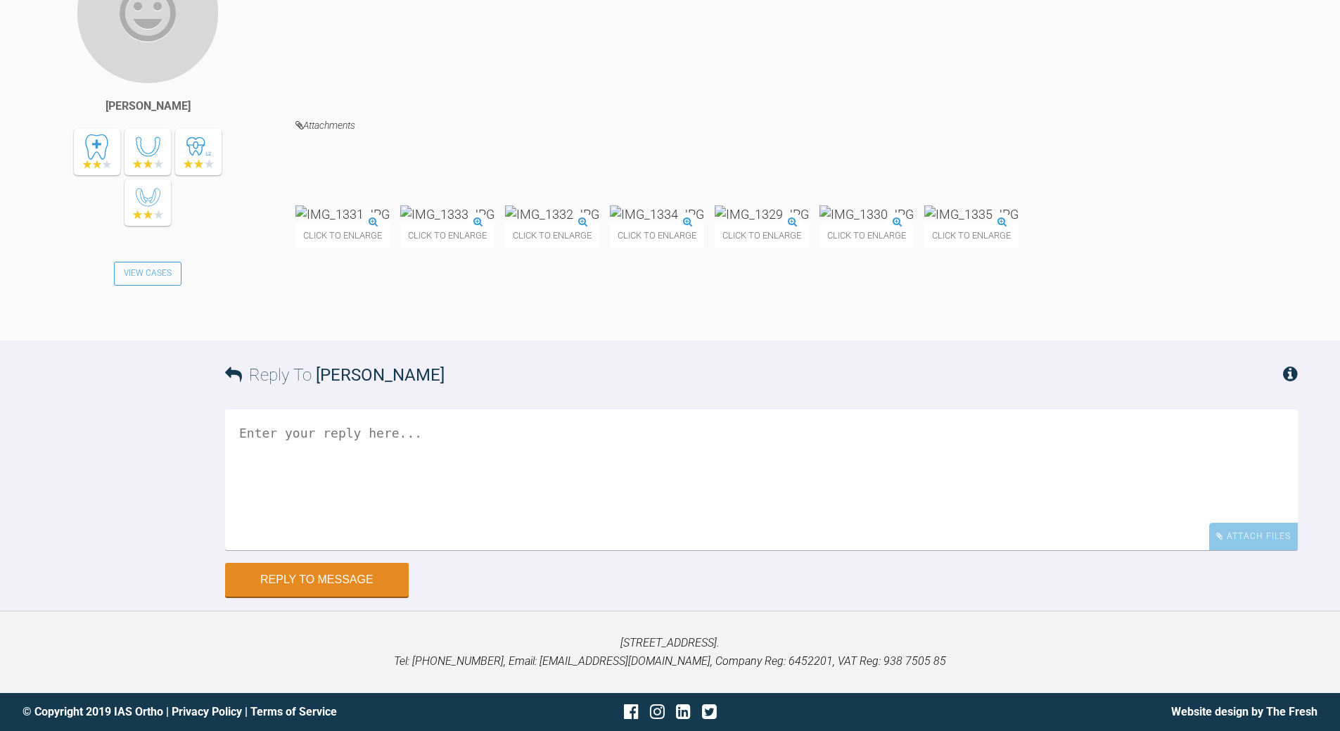
scroll to position [4689, 0]
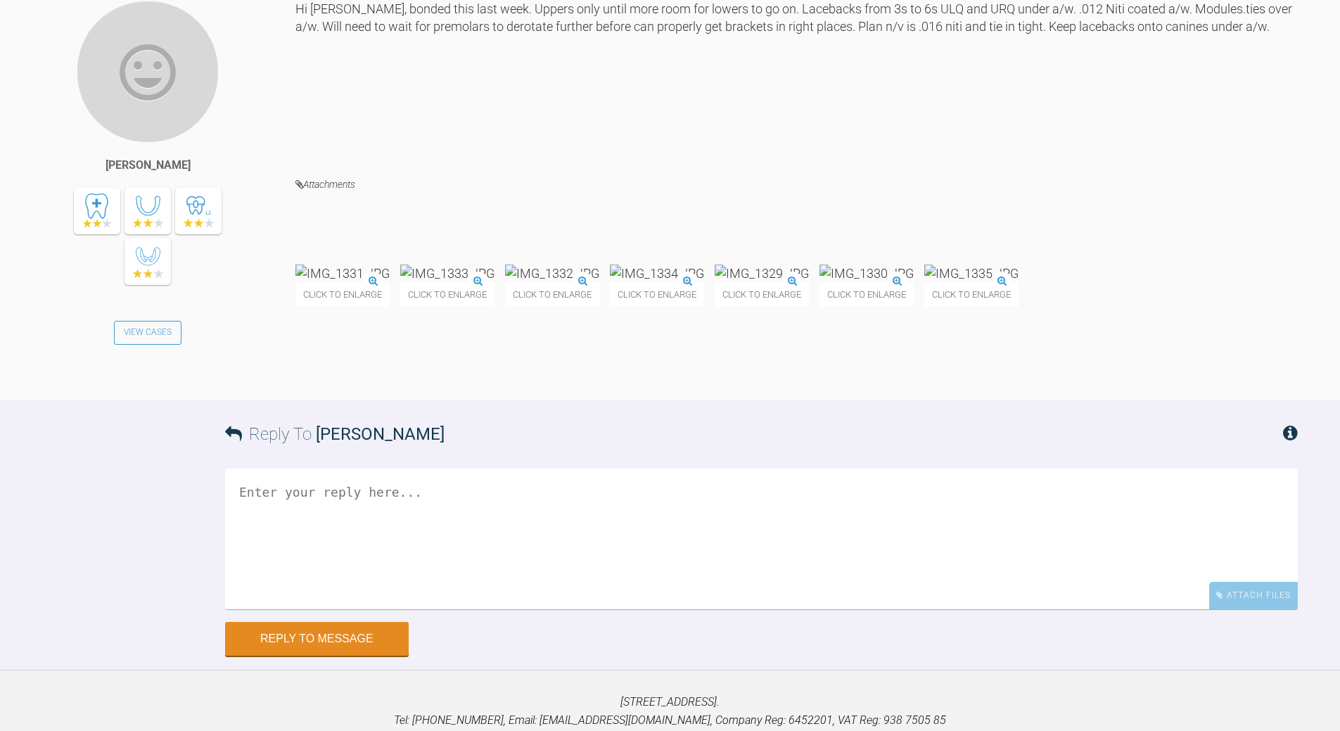
click at [390, 282] on img at bounding box center [342, 274] width 94 height 18
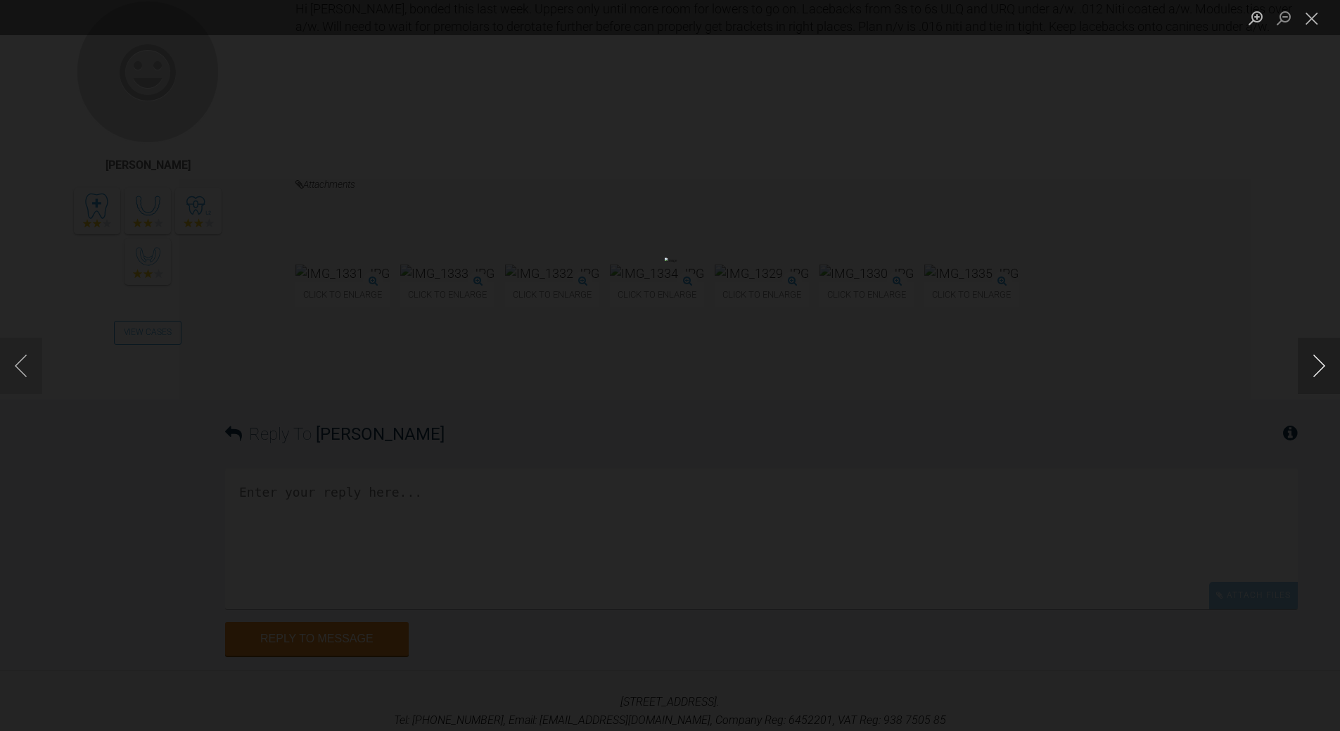
click at [1309, 359] on button "Next image" at bounding box center [1319, 366] width 42 height 56
click at [14, 364] on button "Previous image" at bounding box center [21, 366] width 42 height 56
drag, startPoint x: 648, startPoint y: 281, endPoint x: 1314, endPoint y: 367, distance: 671.6
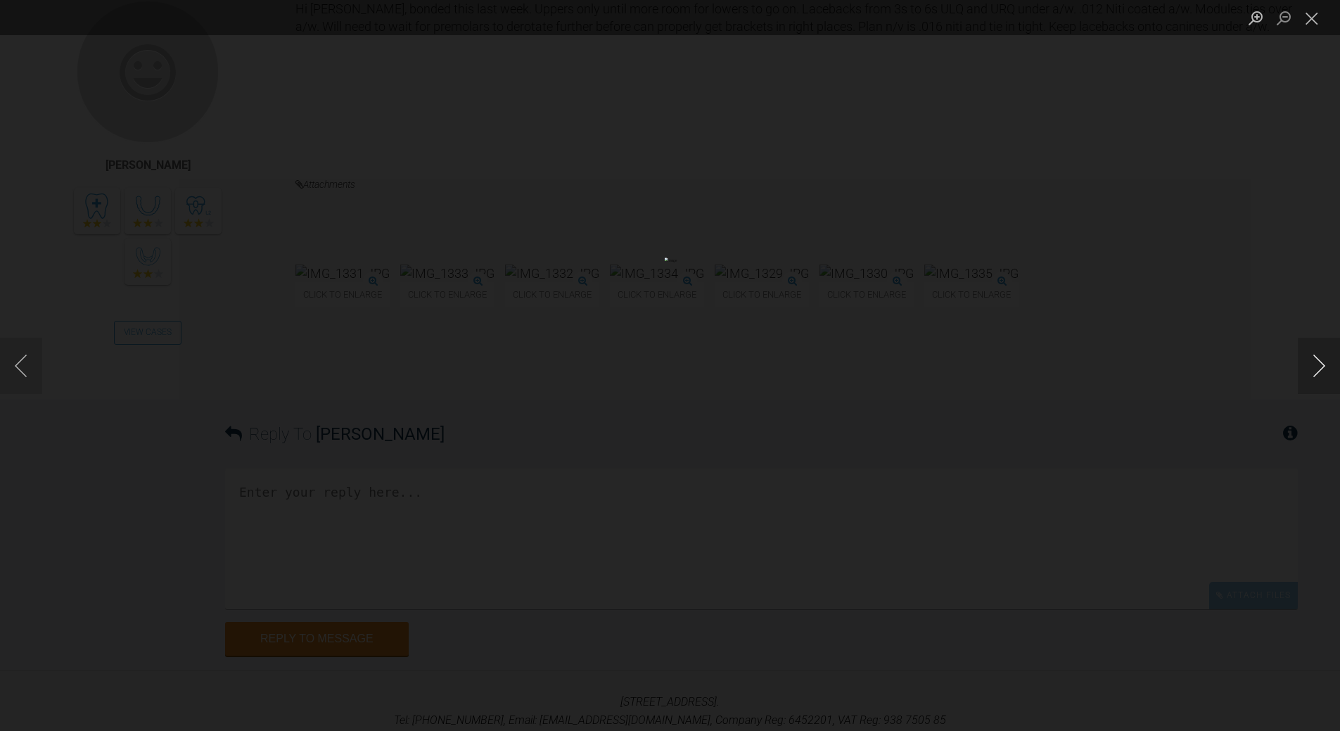
click at [1314, 367] on button "Next image" at bounding box center [1319, 366] width 42 height 56
click at [29, 368] on button "Previous image" at bounding box center [21, 366] width 42 height 56
click at [1311, 367] on button "Next image" at bounding box center [1319, 366] width 42 height 56
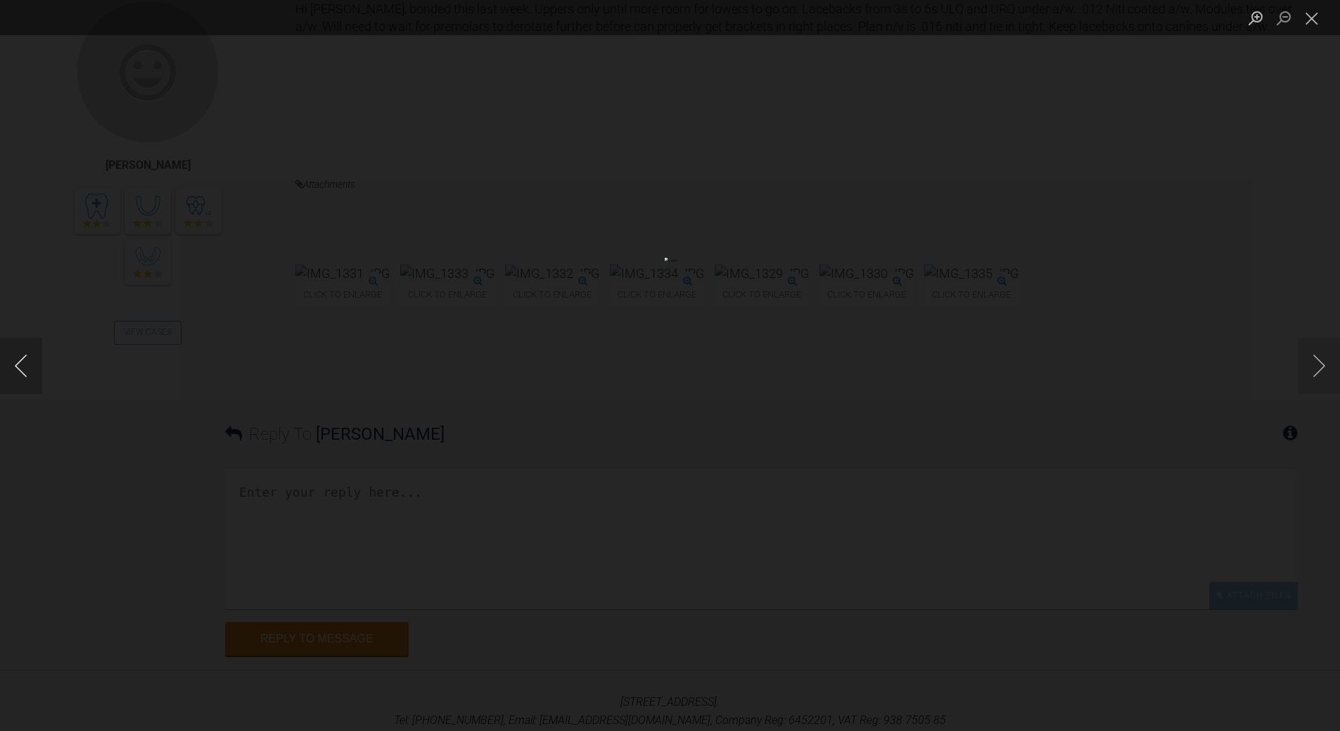
click at [33, 372] on button "Previous image" at bounding box center [21, 366] width 42 height 56
click at [1320, 368] on button "Next image" at bounding box center [1319, 366] width 42 height 56
click at [1321, 368] on button "Next image" at bounding box center [1319, 366] width 42 height 56
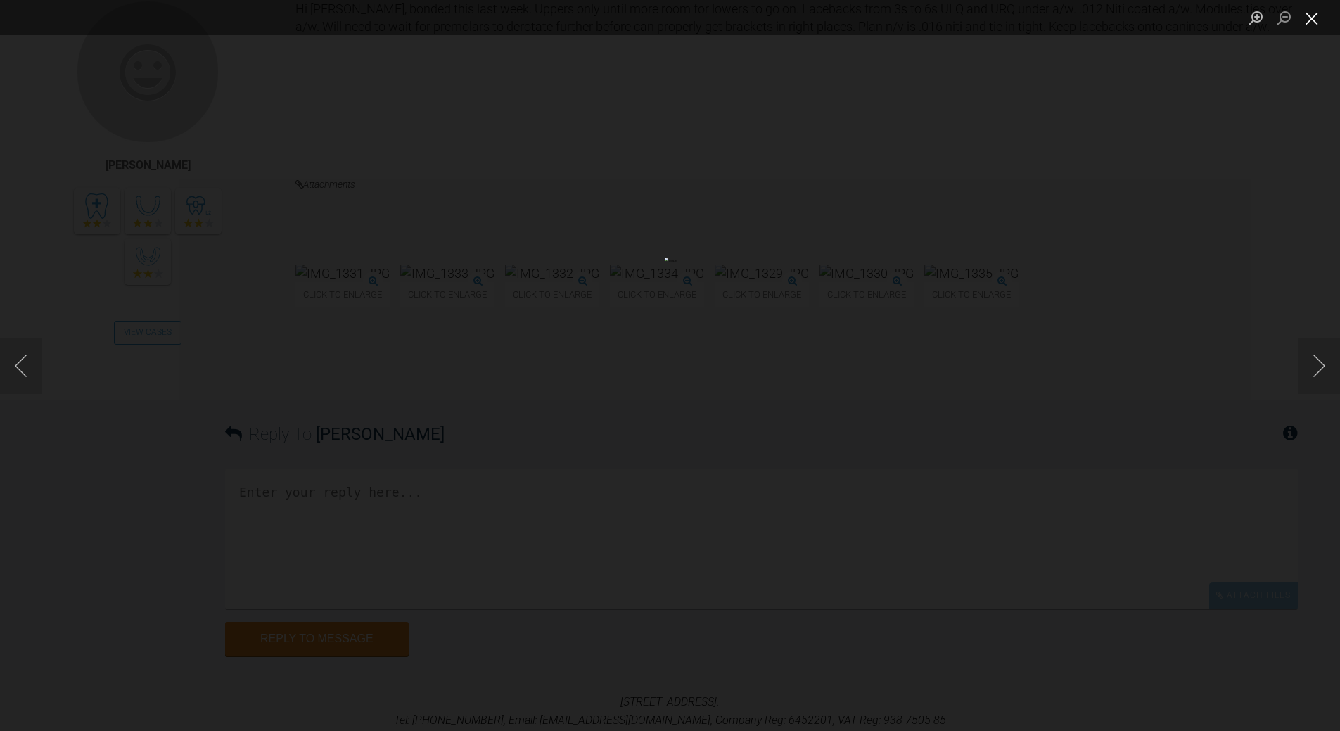
click at [1316, 15] on button "Close lightbox" at bounding box center [1312, 18] width 28 height 25
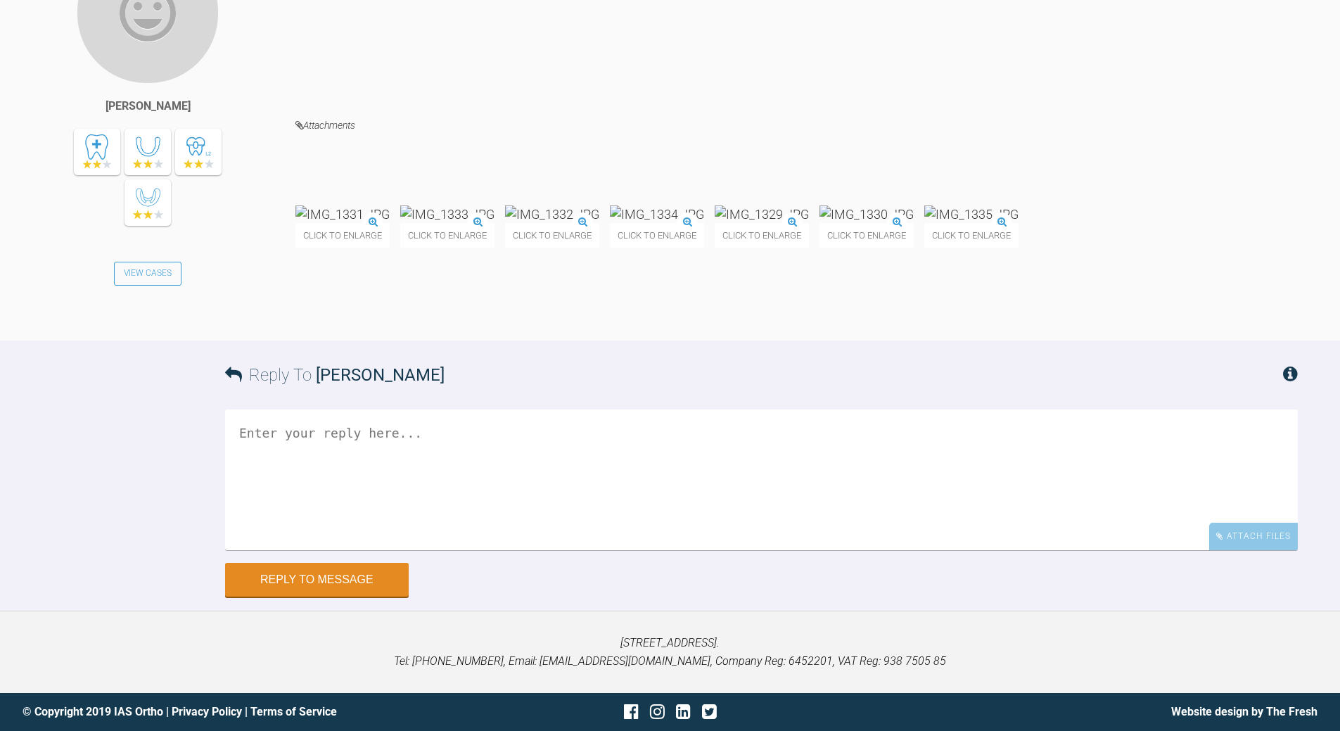
scroll to position [4900, 0]
click at [409, 466] on textarea at bounding box center [761, 479] width 1073 height 141
type textarea "all good - crack on"
click at [327, 579] on button "Reply to Message" at bounding box center [317, 581] width 184 height 34
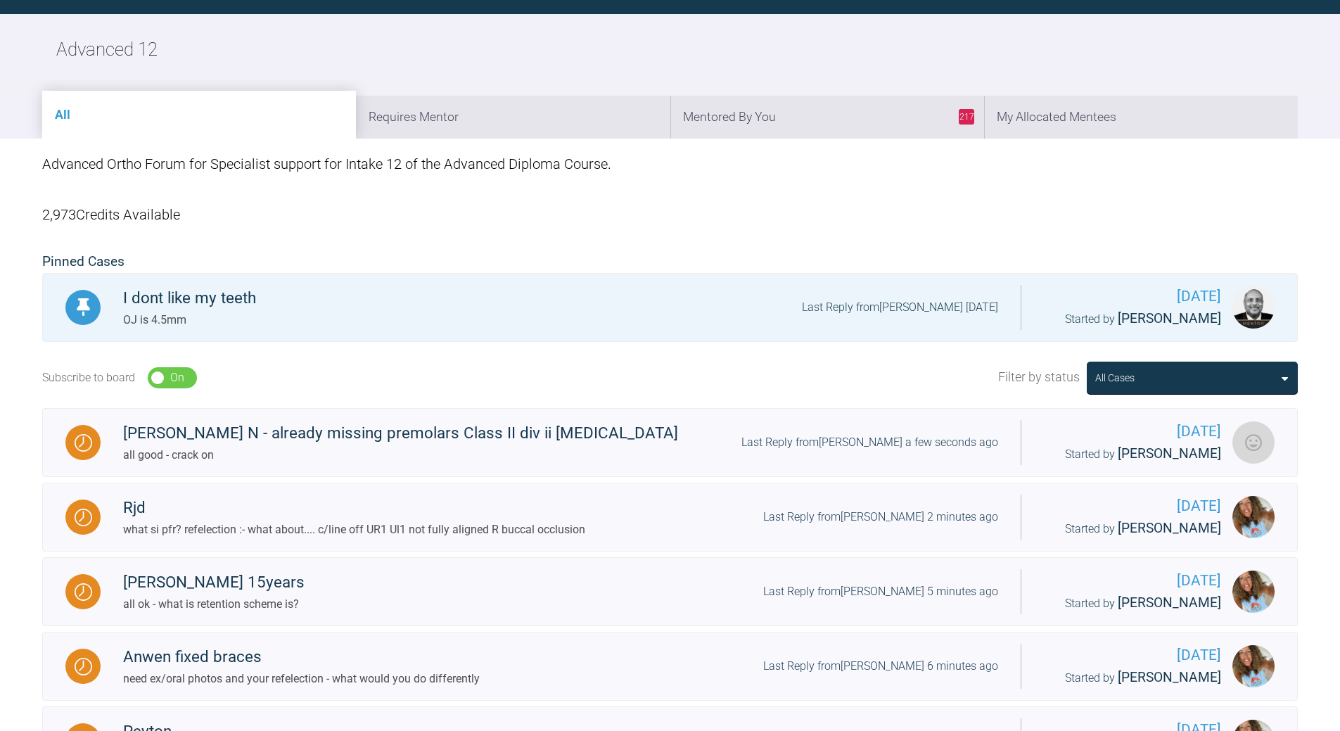
scroll to position [1577, 0]
